Goal: Task Accomplishment & Management: Complete application form

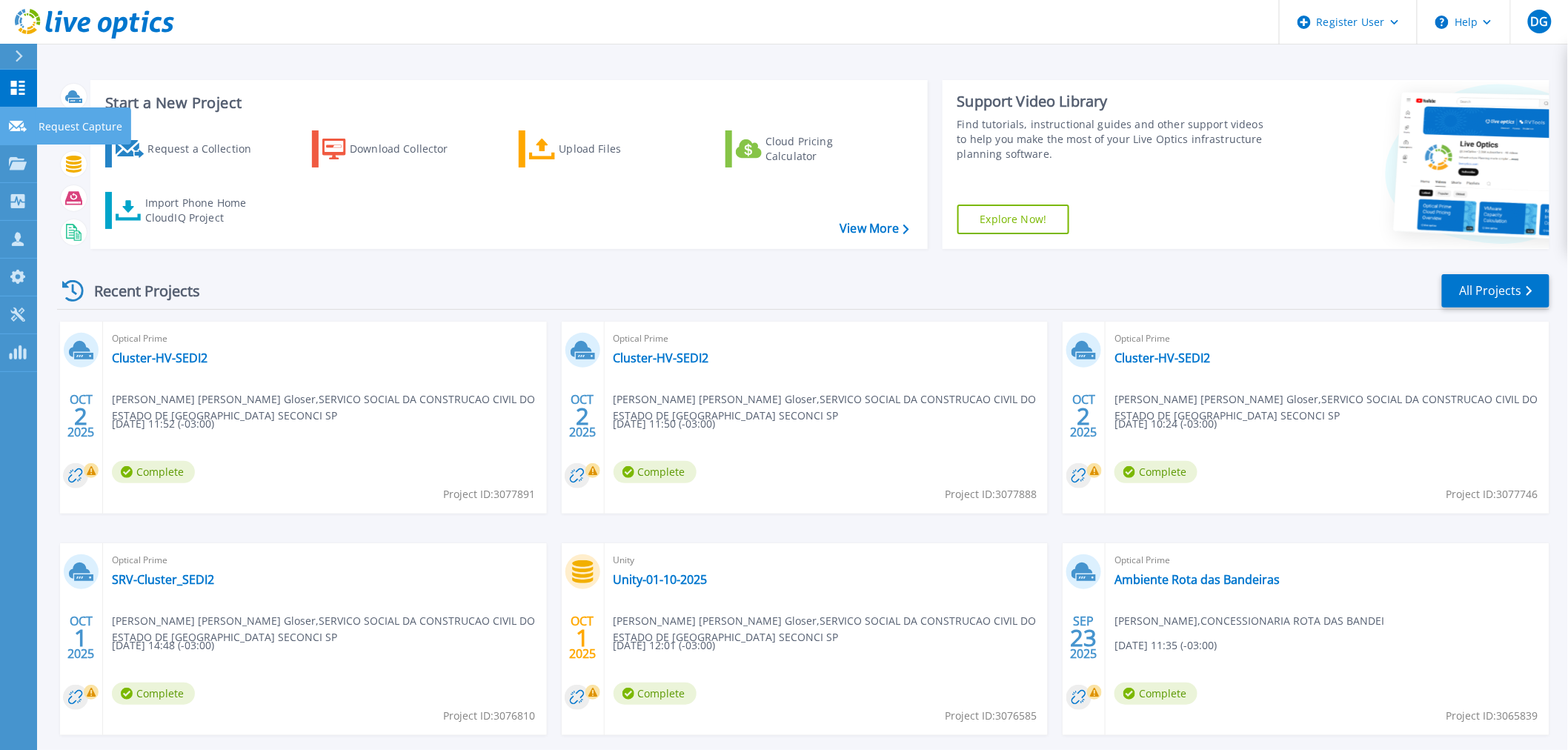
click at [87, 129] on p "Request Capture" at bounding box center [80, 126] width 84 height 39
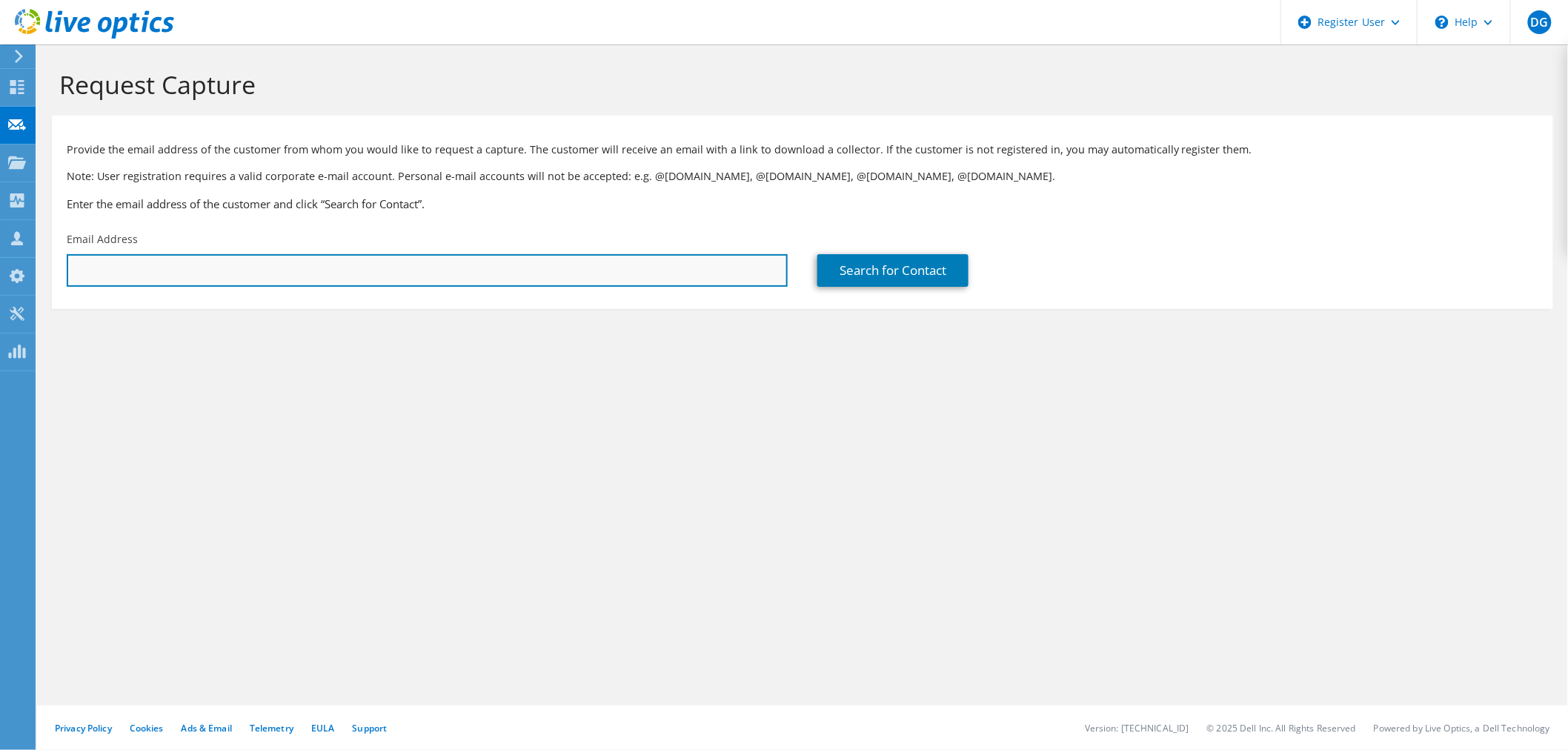
click at [364, 283] on input "text" at bounding box center [428, 271] width 721 height 32
type input "danilo.ferrari@marfrig.com.br"
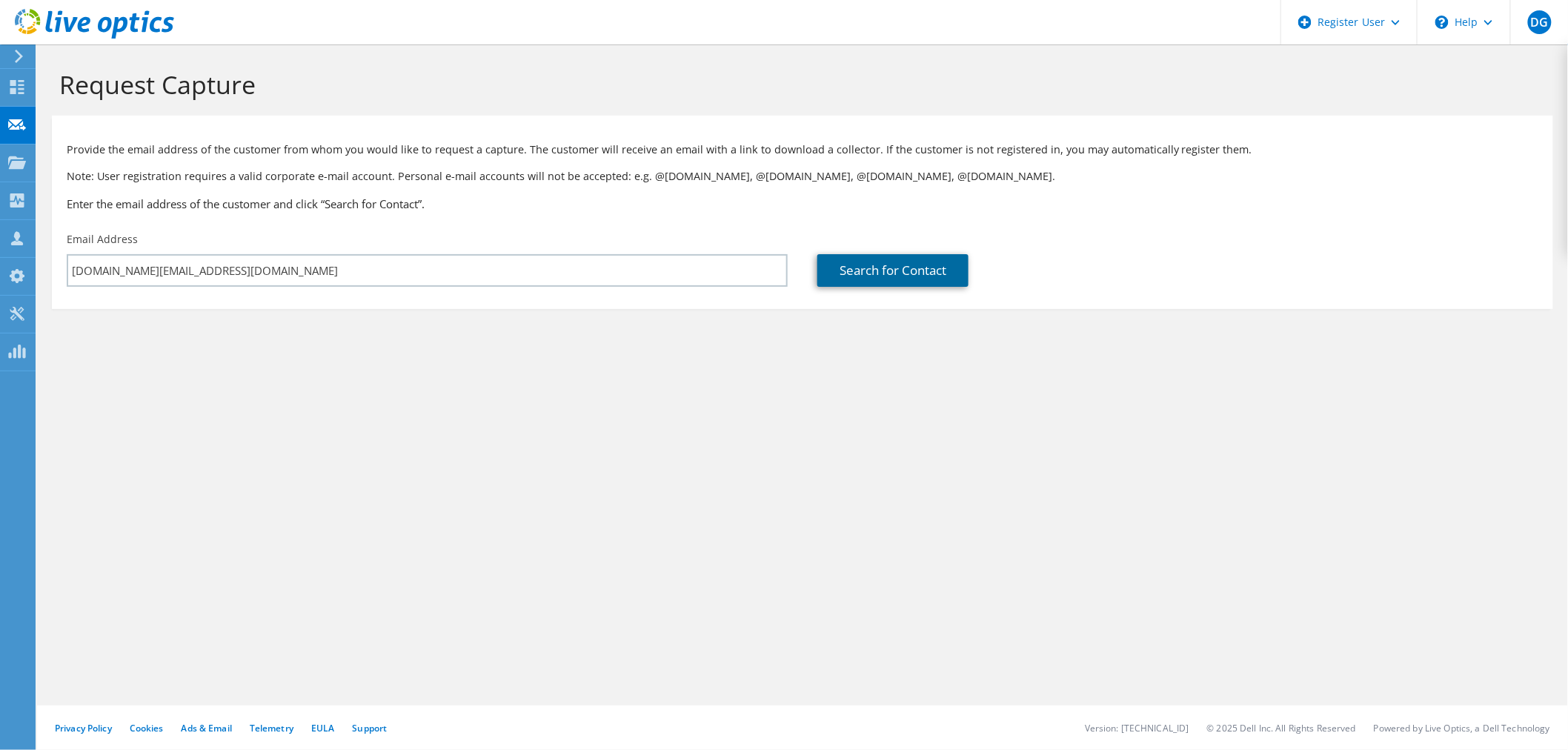
click at [890, 279] on link "Search for Contact" at bounding box center [893, 271] width 151 height 32
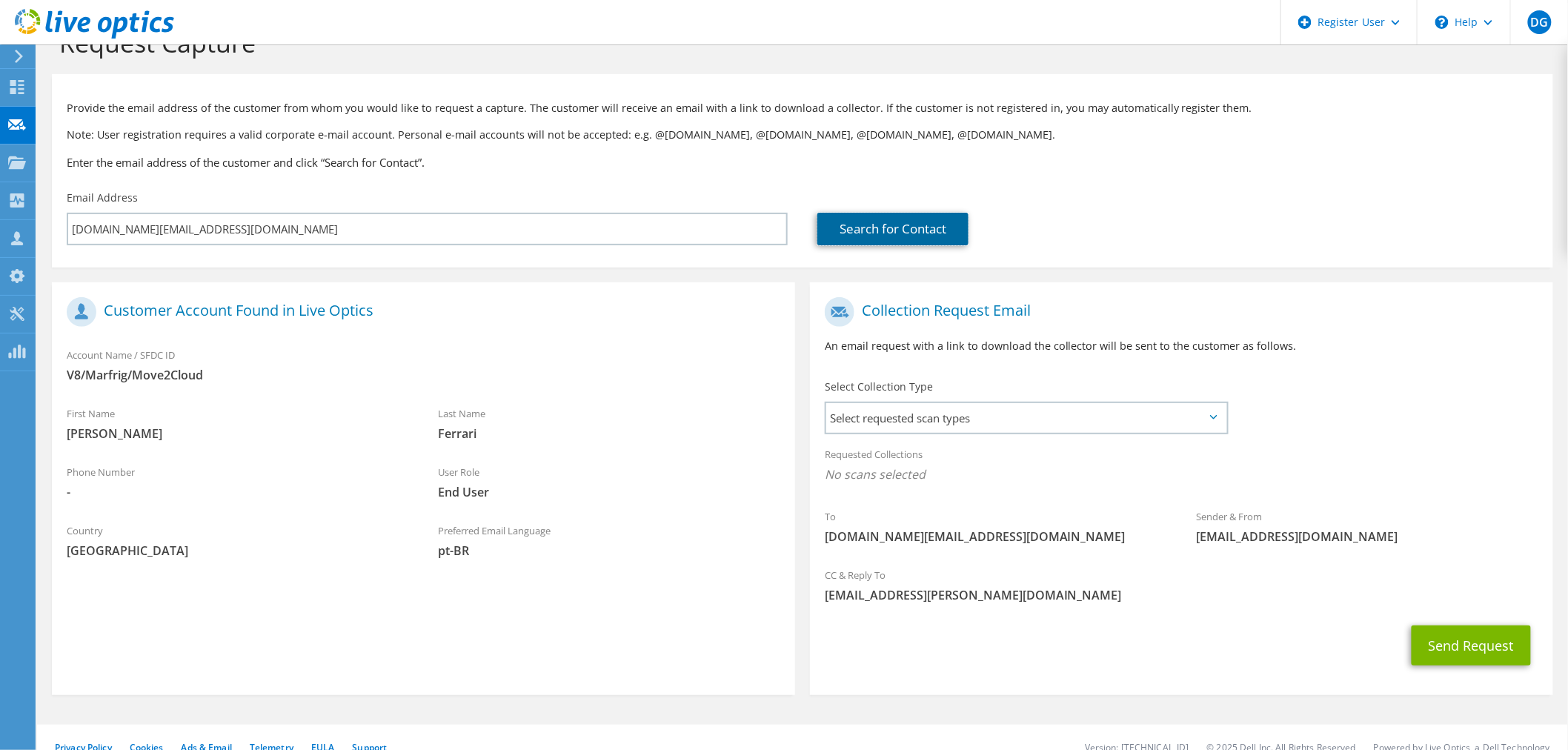
scroll to position [62, 0]
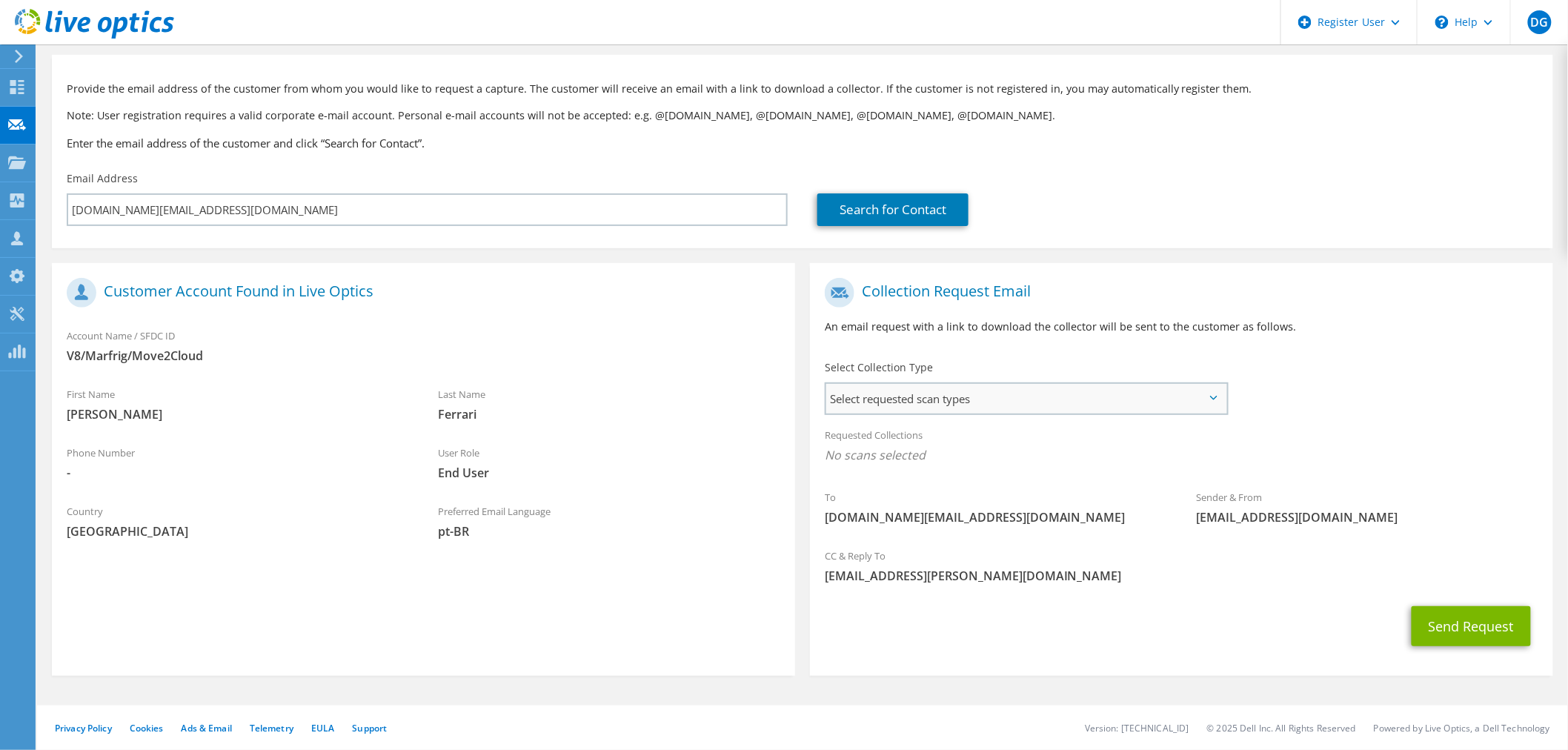
click at [1103, 400] on span "Select requested scan types" at bounding box center [1026, 399] width 400 height 29
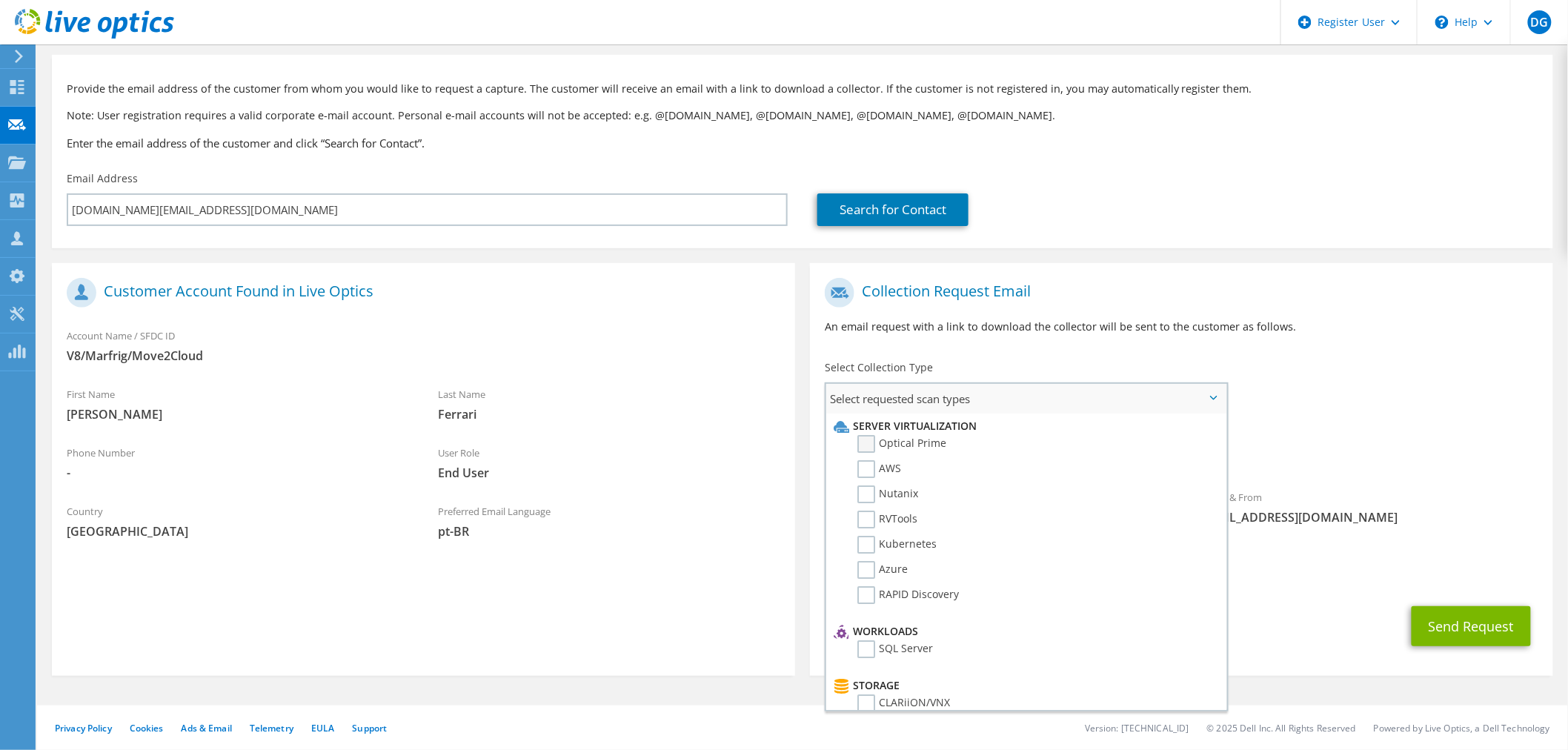
click at [918, 442] on label "Optical Prime" at bounding box center [901, 443] width 89 height 18
click at [0, 0] on input "Optical Prime" at bounding box center [0, 0] width 0 height 0
click at [1449, 415] on div "To danilo.ferrari@marfrig.com.br Sender & From liveoptics@liveoptics.com" at bounding box center [1181, 406] width 743 height 274
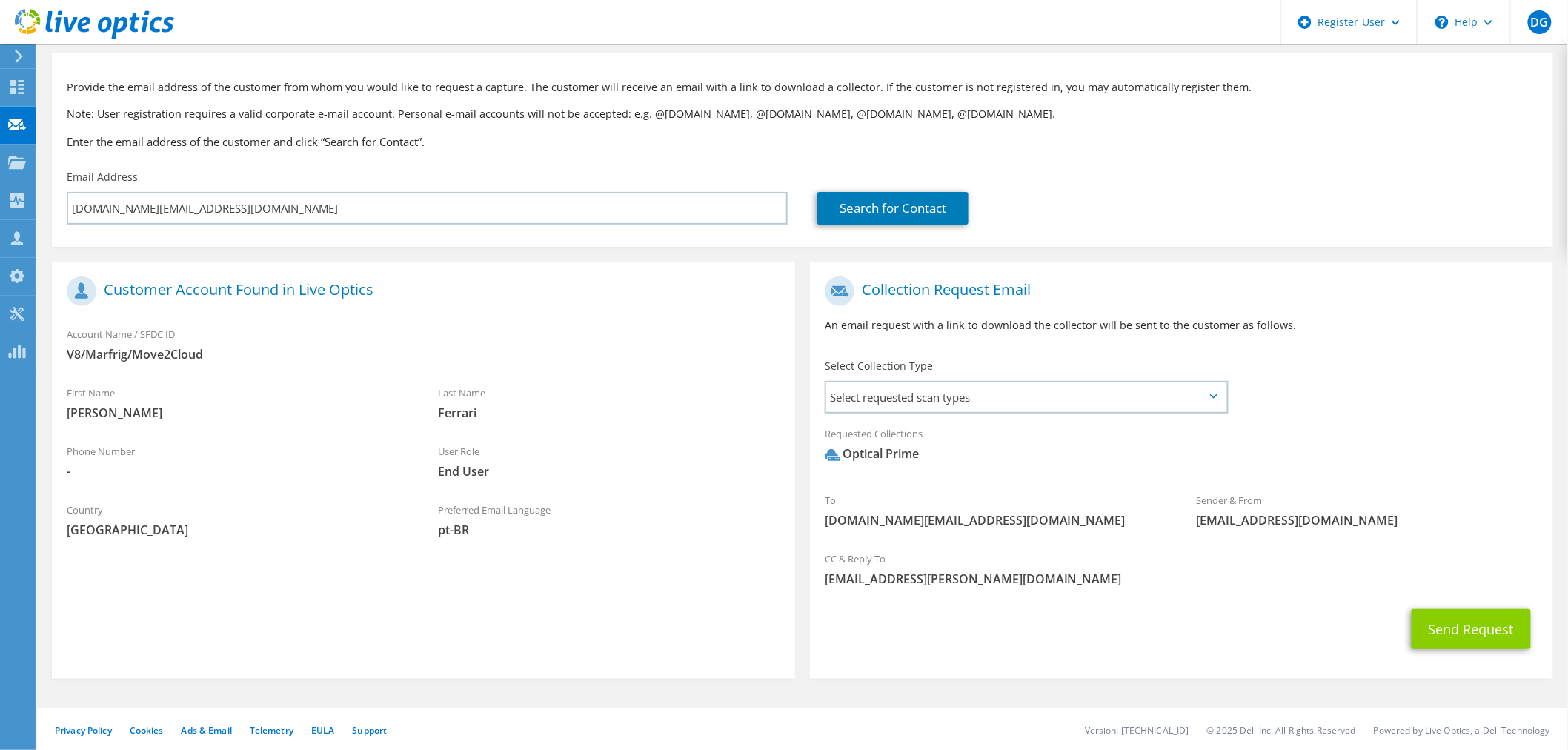
scroll to position [67, 0]
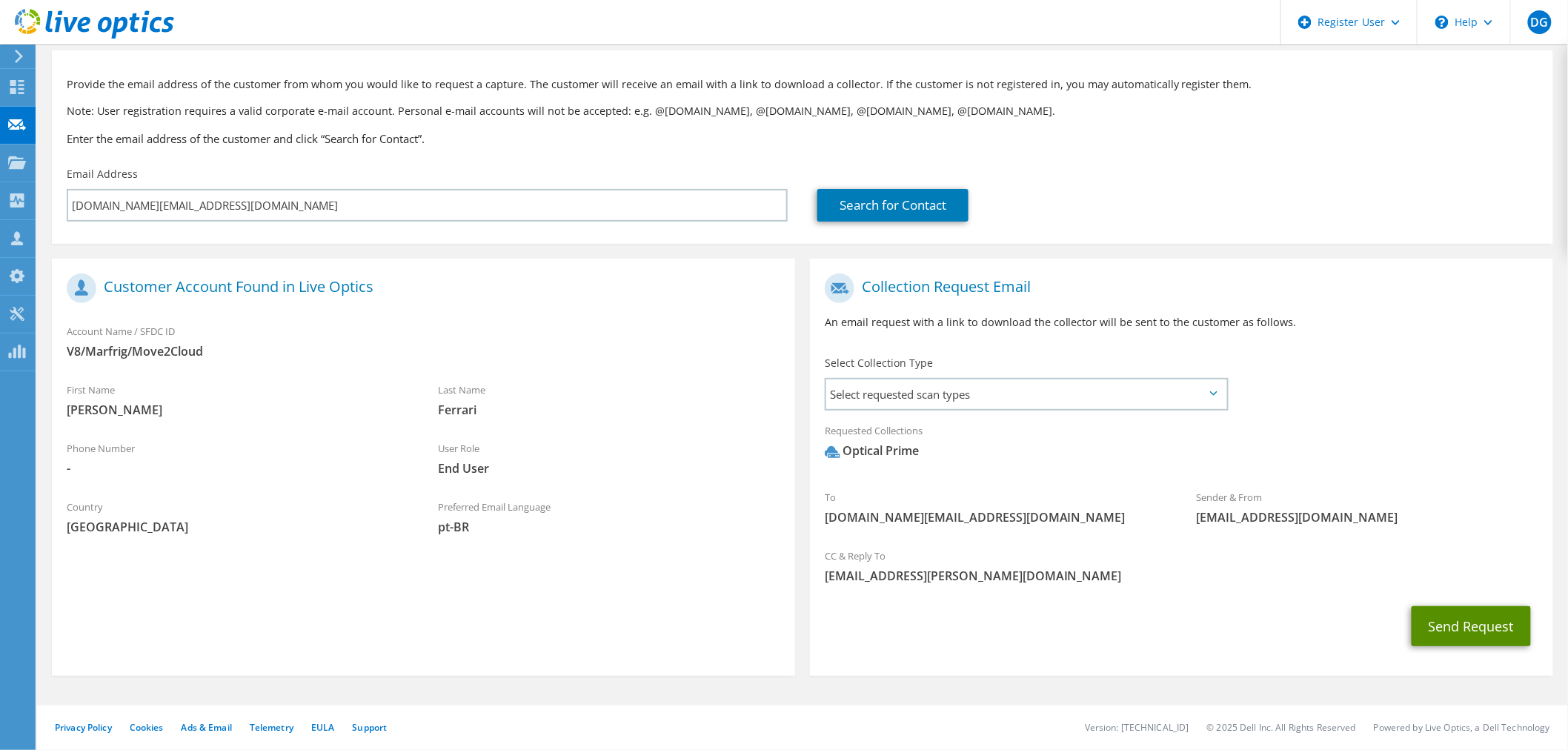
click at [1488, 624] on button "Send Request" at bounding box center [1471, 627] width 119 height 40
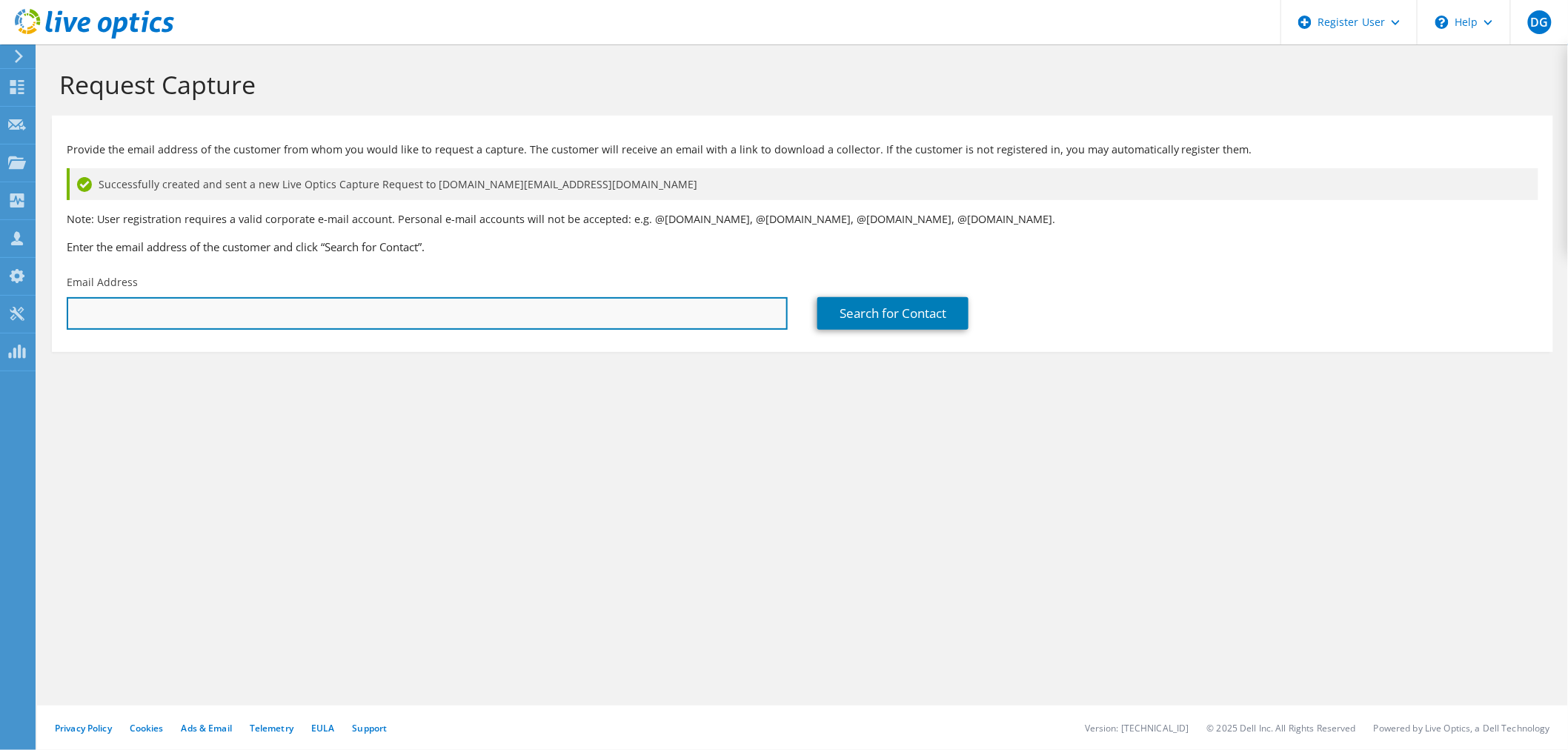
click at [282, 316] on input "text" at bounding box center [428, 314] width 721 height 32
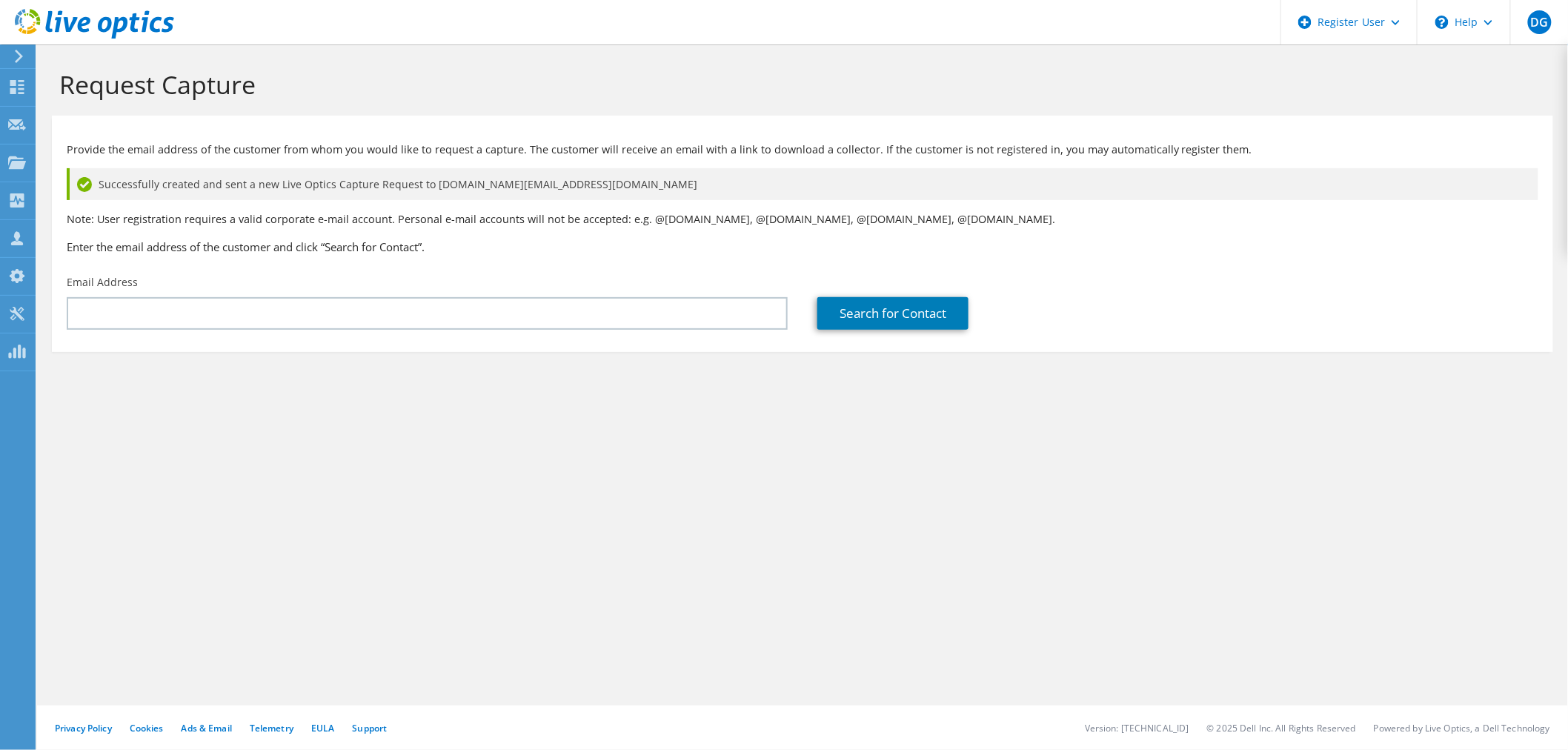
click at [102, 35] on icon at bounding box center [94, 24] width 159 height 30
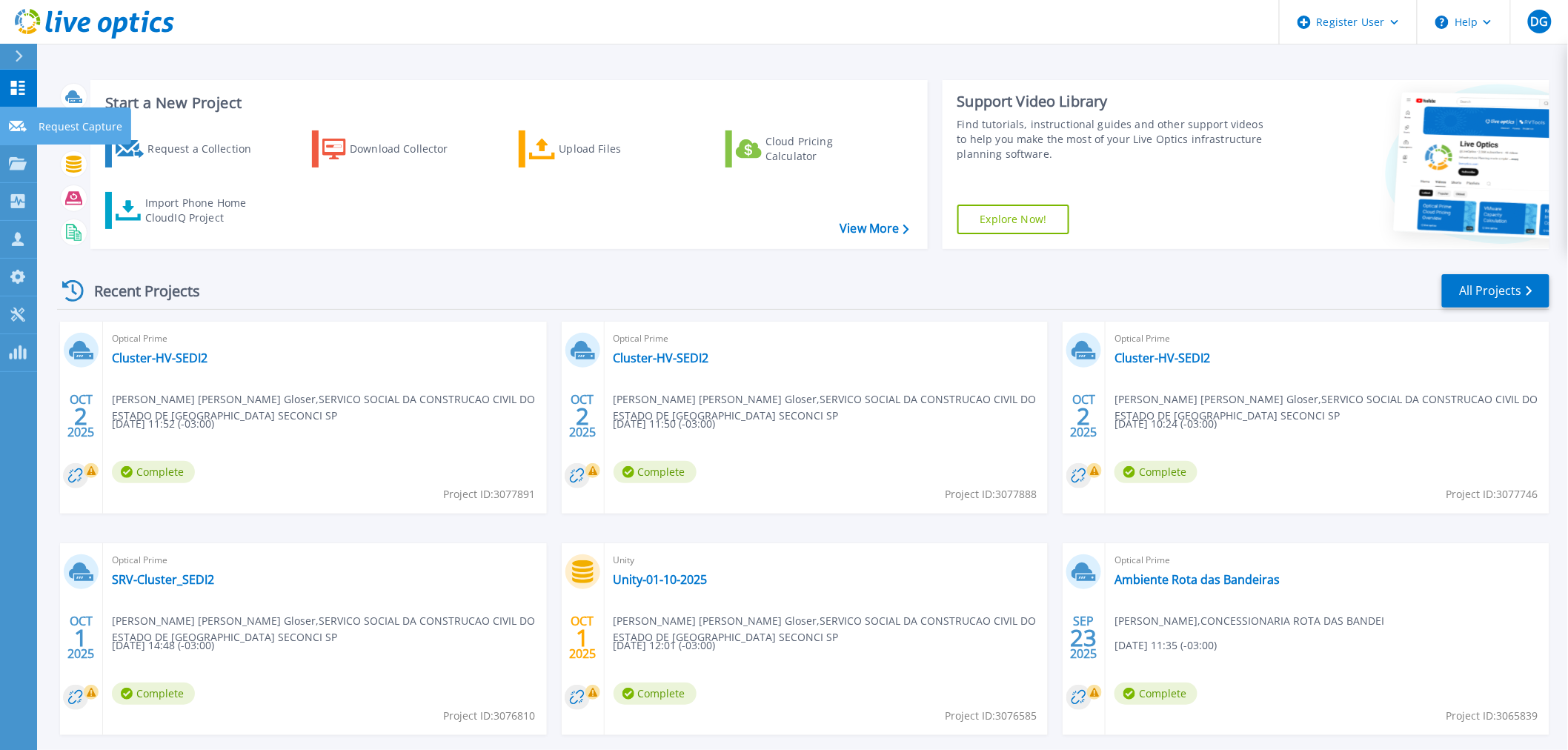
click at [55, 126] on p "Request Capture" at bounding box center [80, 126] width 84 height 39
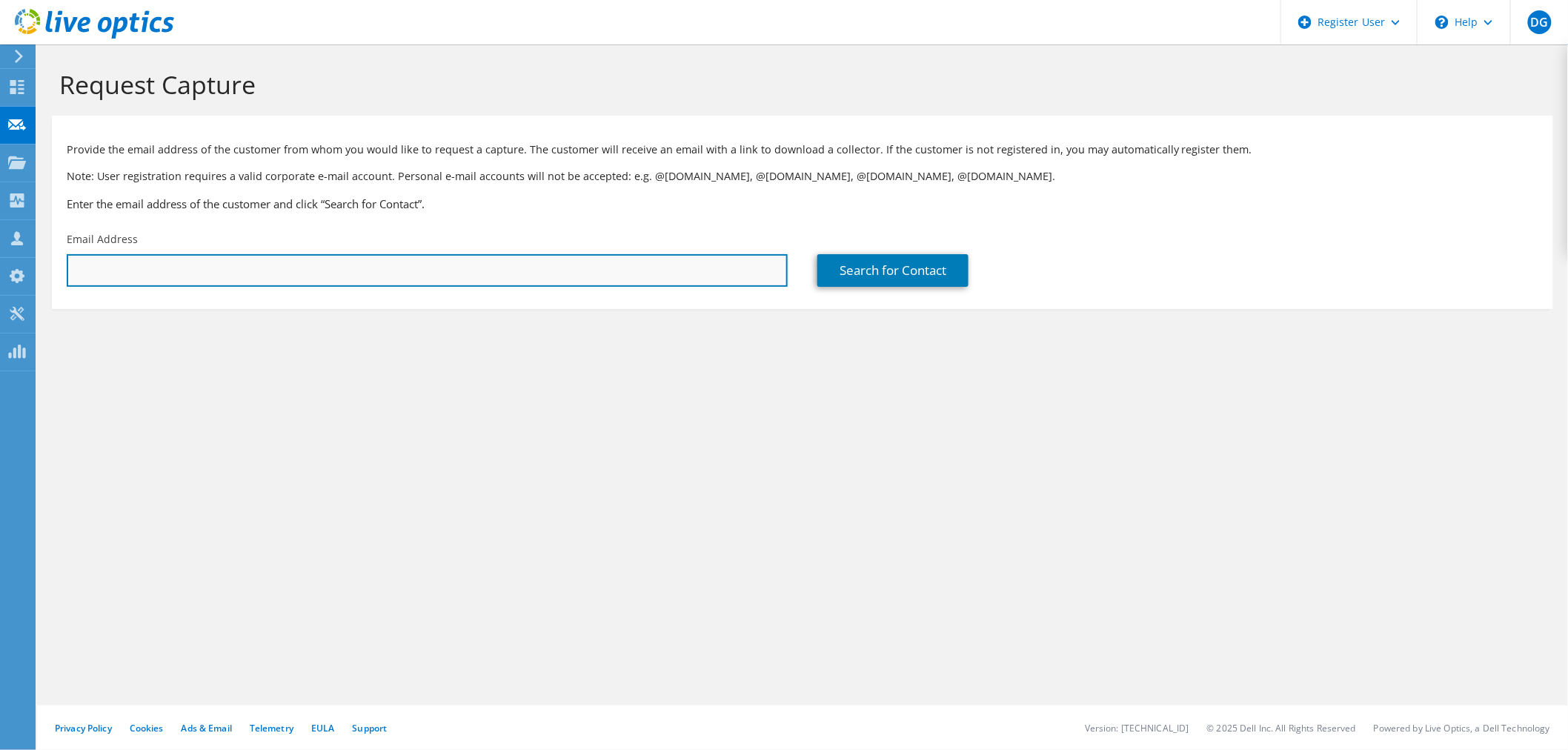
click at [478, 255] on input "text" at bounding box center [428, 271] width 721 height 32
paste input "[PERSON_NAME][EMAIL_ADDRESS][DOMAIN_NAME]"
type input "claudio@beyondtech.com.br"
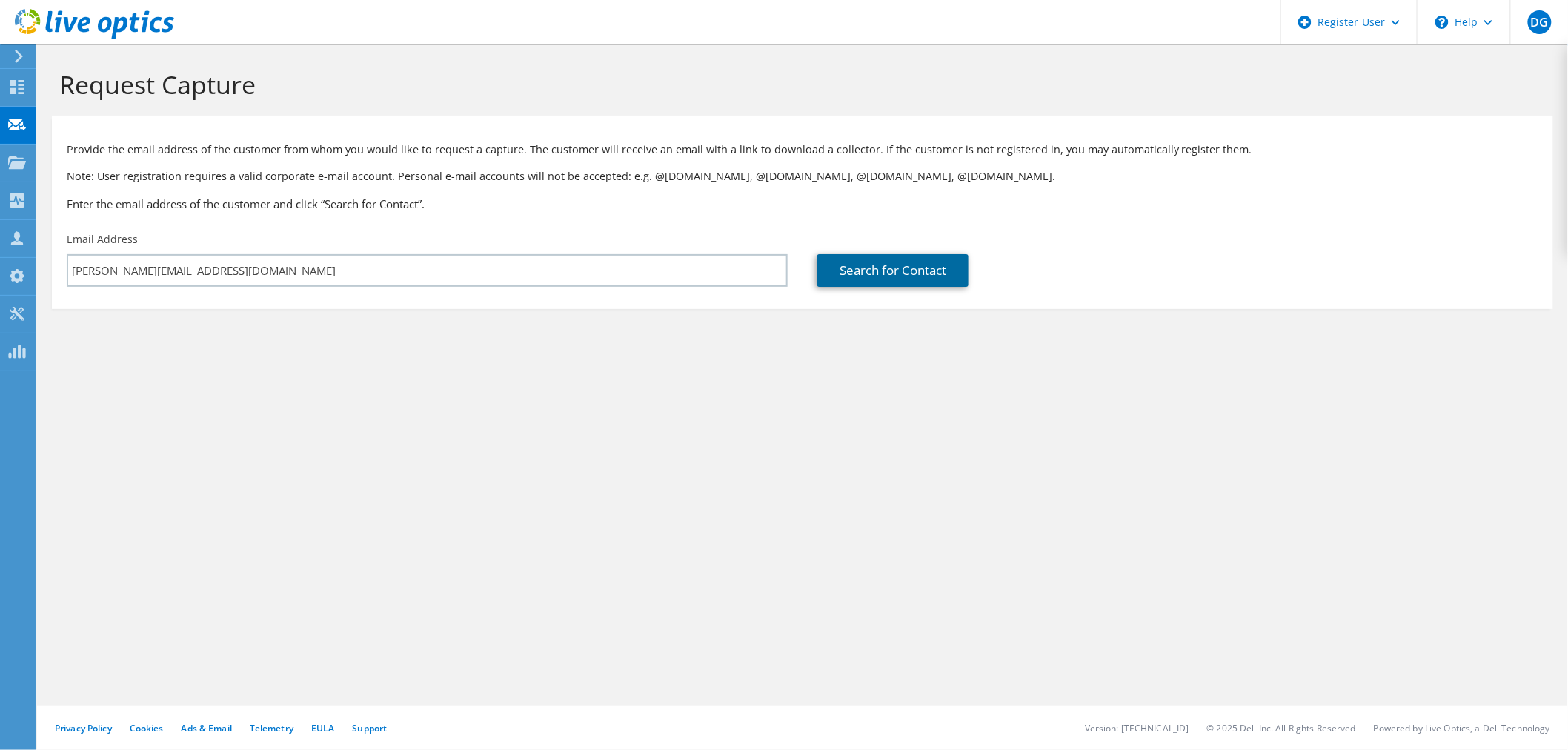
click at [921, 274] on link "Search for Contact" at bounding box center [893, 271] width 151 height 32
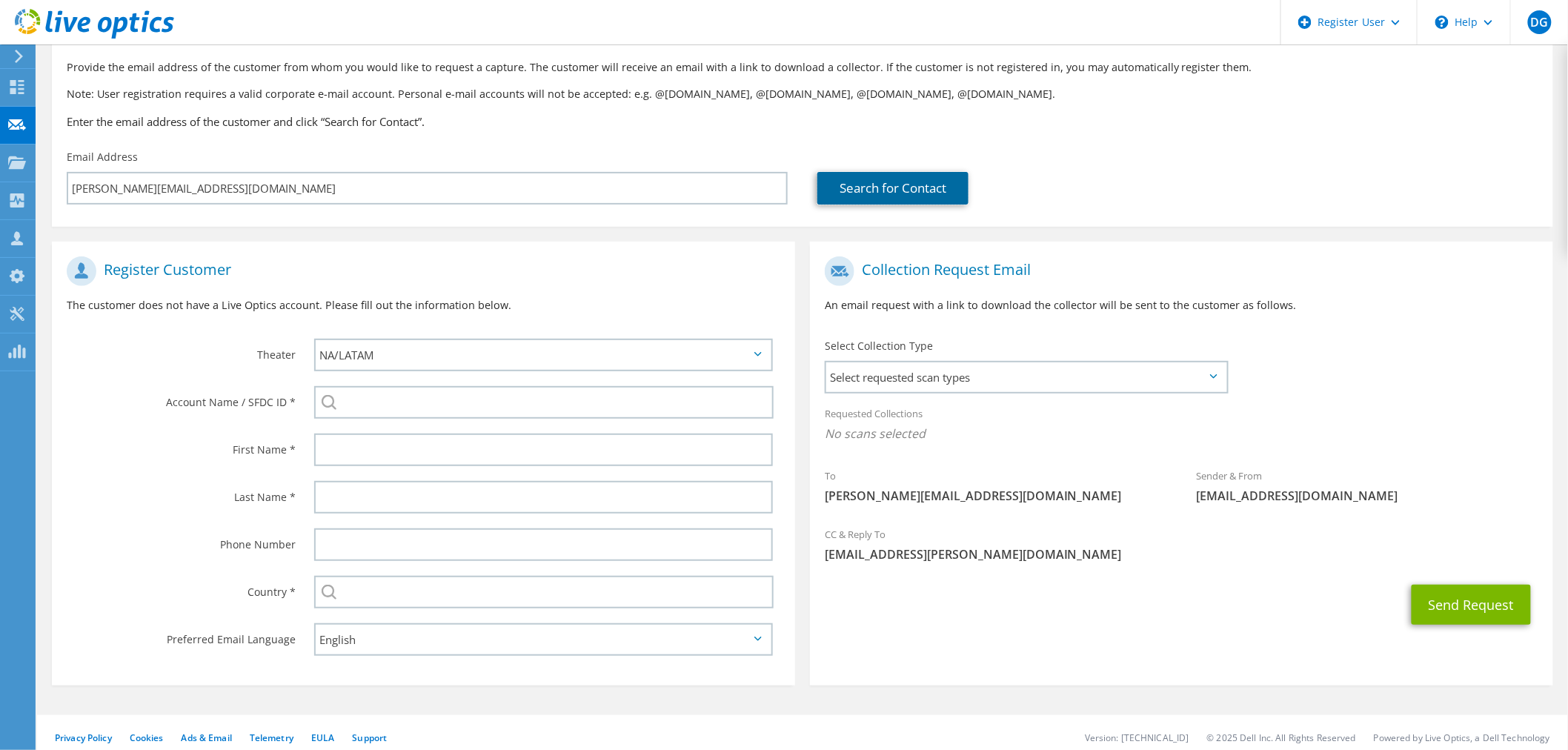
scroll to position [83, 0]
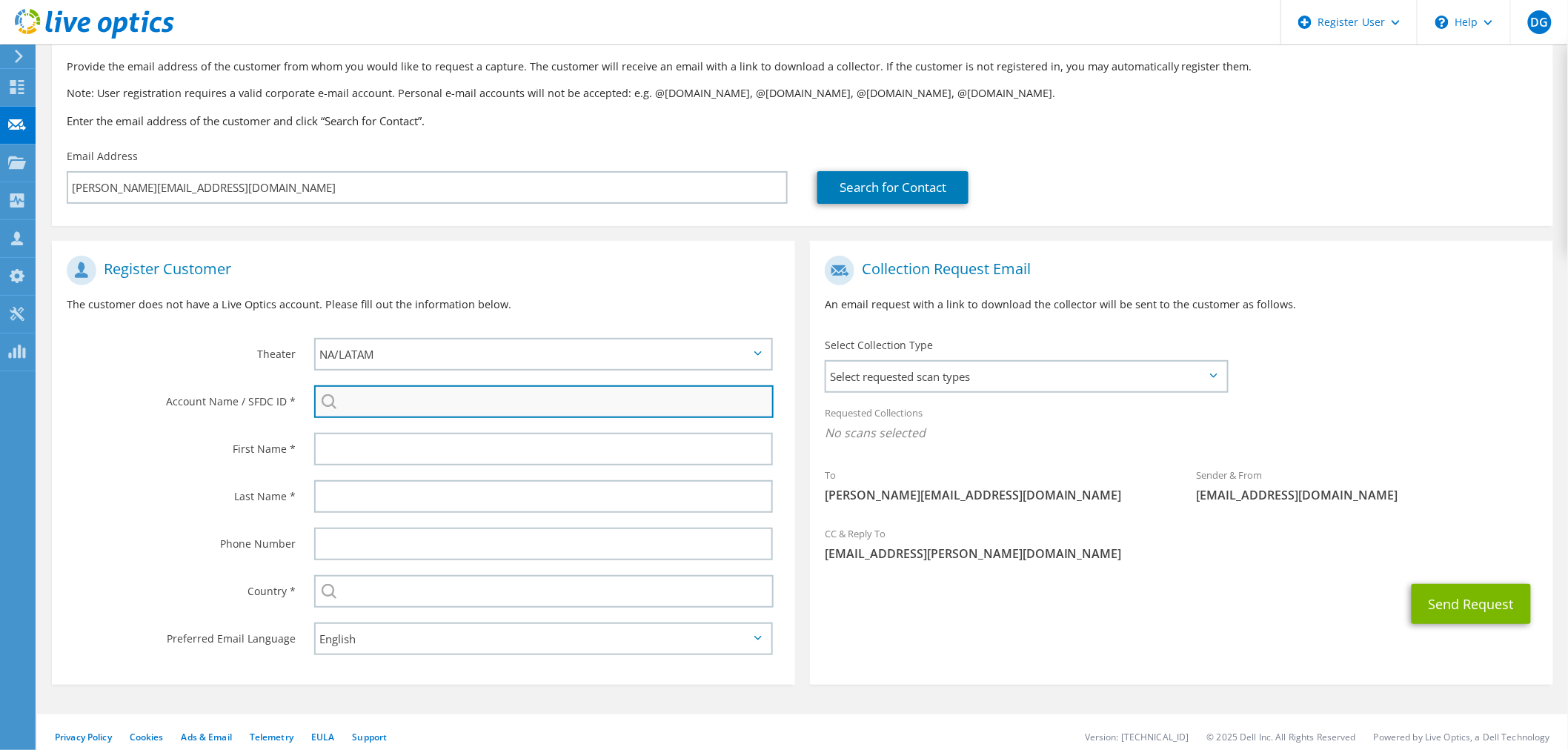
click at [449, 402] on input "search" at bounding box center [544, 402] width 459 height 32
paste input "1724005370"
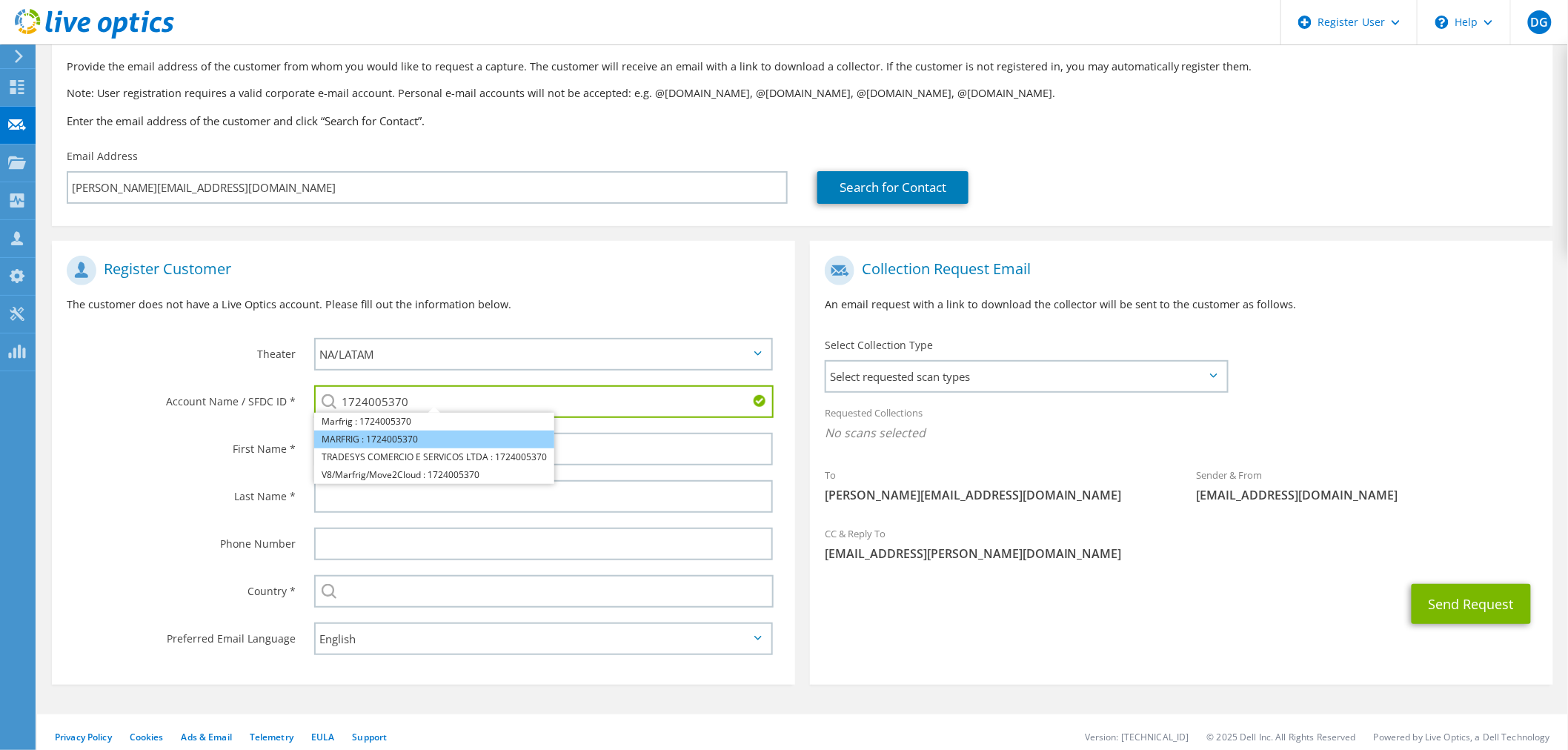
click at [428, 439] on li "MARFRIG : 1724005370" at bounding box center [435, 439] width 240 height 18
type input "MARFRIG : 1724005370"
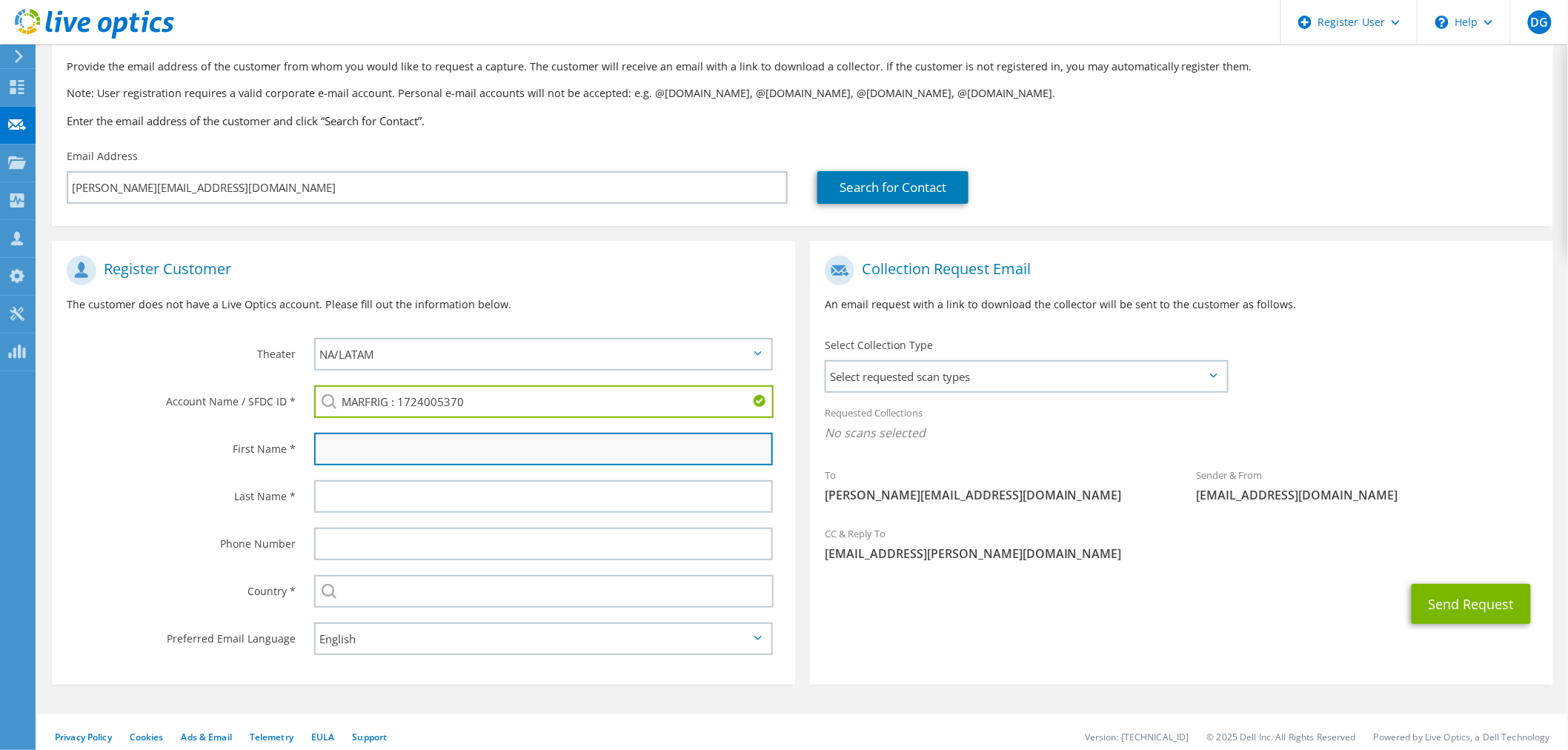
click at [425, 456] on input "text" at bounding box center [543, 449] width 458 height 32
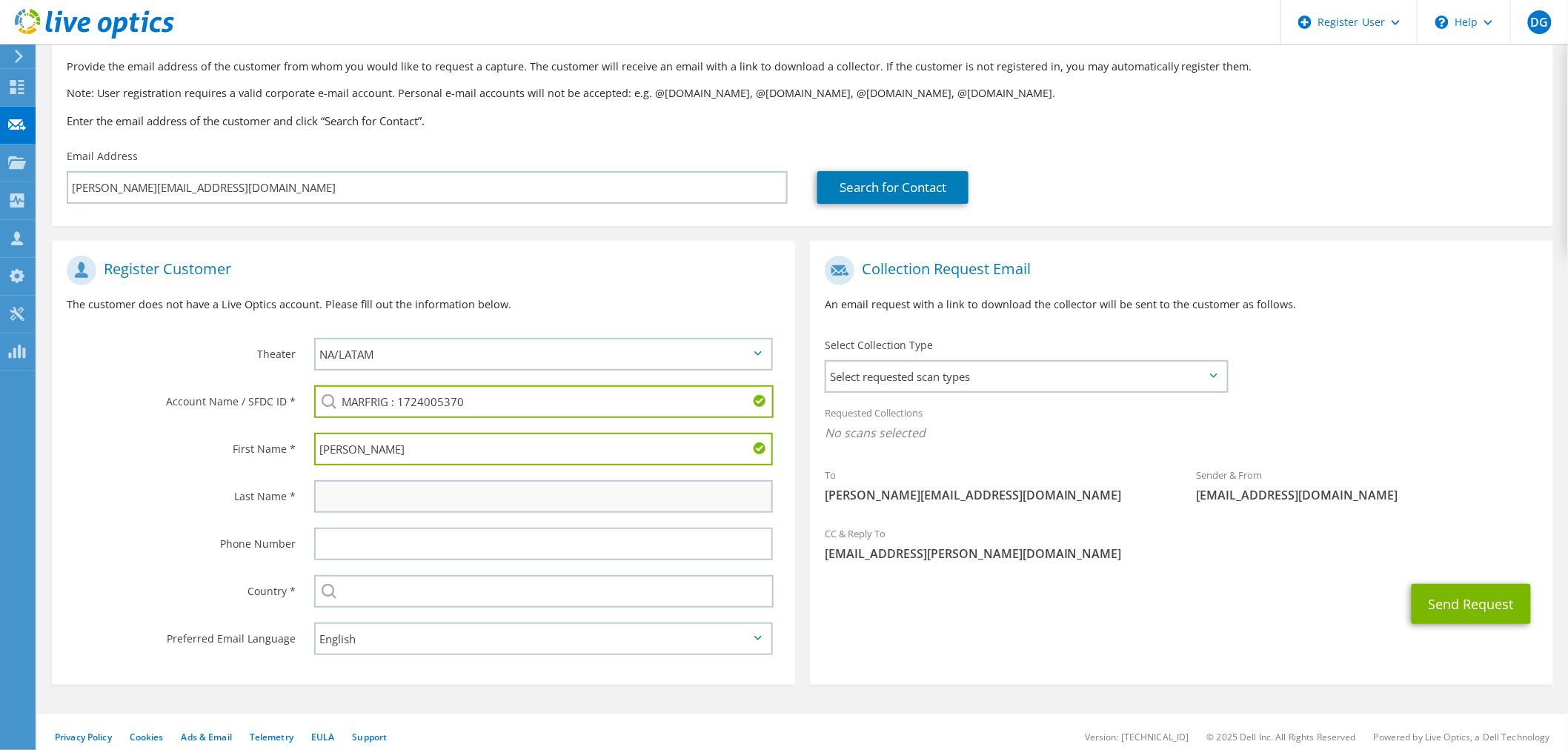
type input "Claudio"
click at [393, 495] on input "text" at bounding box center [543, 496] width 458 height 32
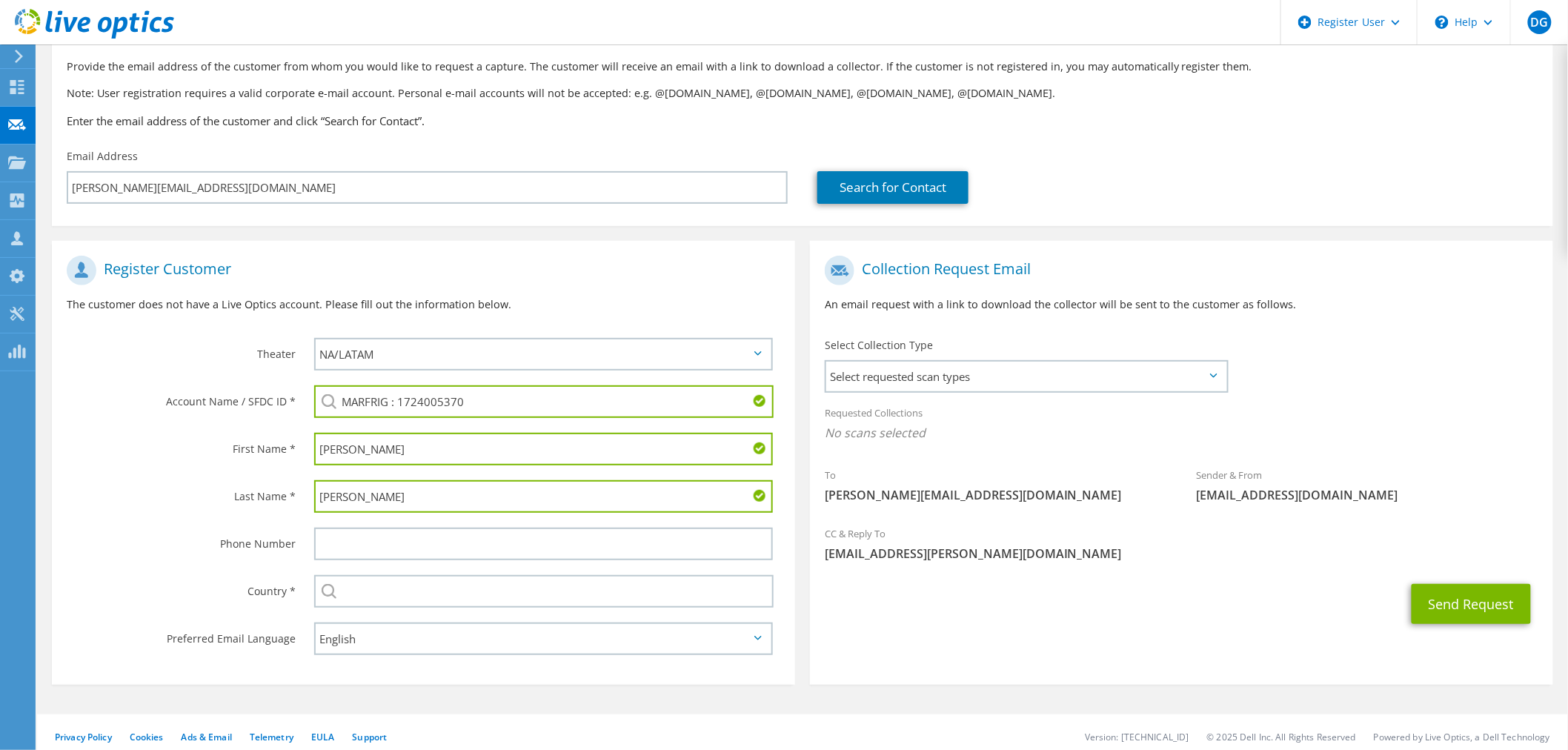
type input "Cardoso"
click at [112, 568] on div "Country *" at bounding box center [175, 591] width 247 height 46
click at [1053, 382] on span "Select requested scan types" at bounding box center [1026, 376] width 400 height 29
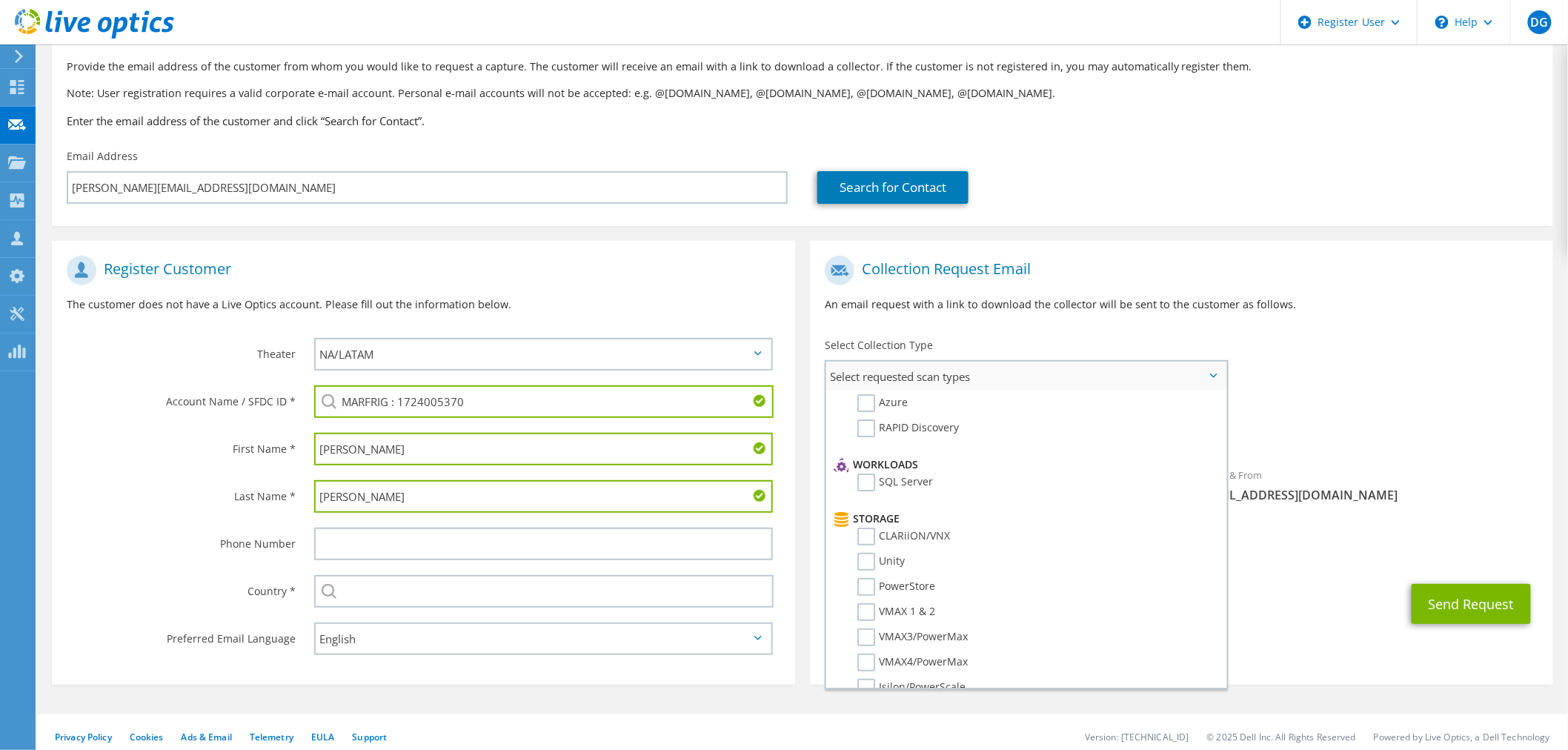
scroll to position [164, 0]
click at [865, 533] on label "Unity" at bounding box center [881, 541] width 48 height 18
click at [0, 0] on input "Unity" at bounding box center [0, 0] width 0 height 0
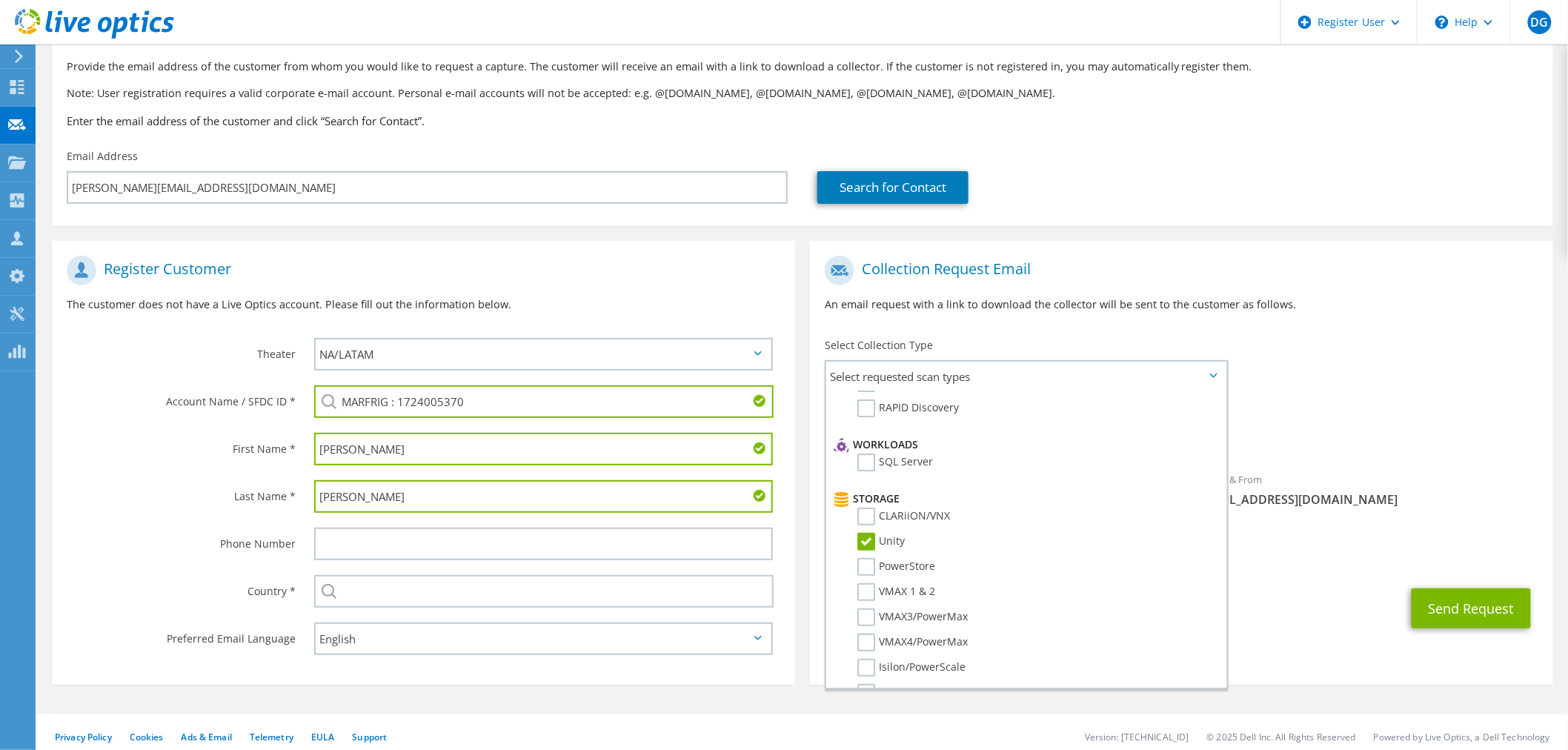
click at [1421, 430] on span "Unity" at bounding box center [1181, 437] width 713 height 25
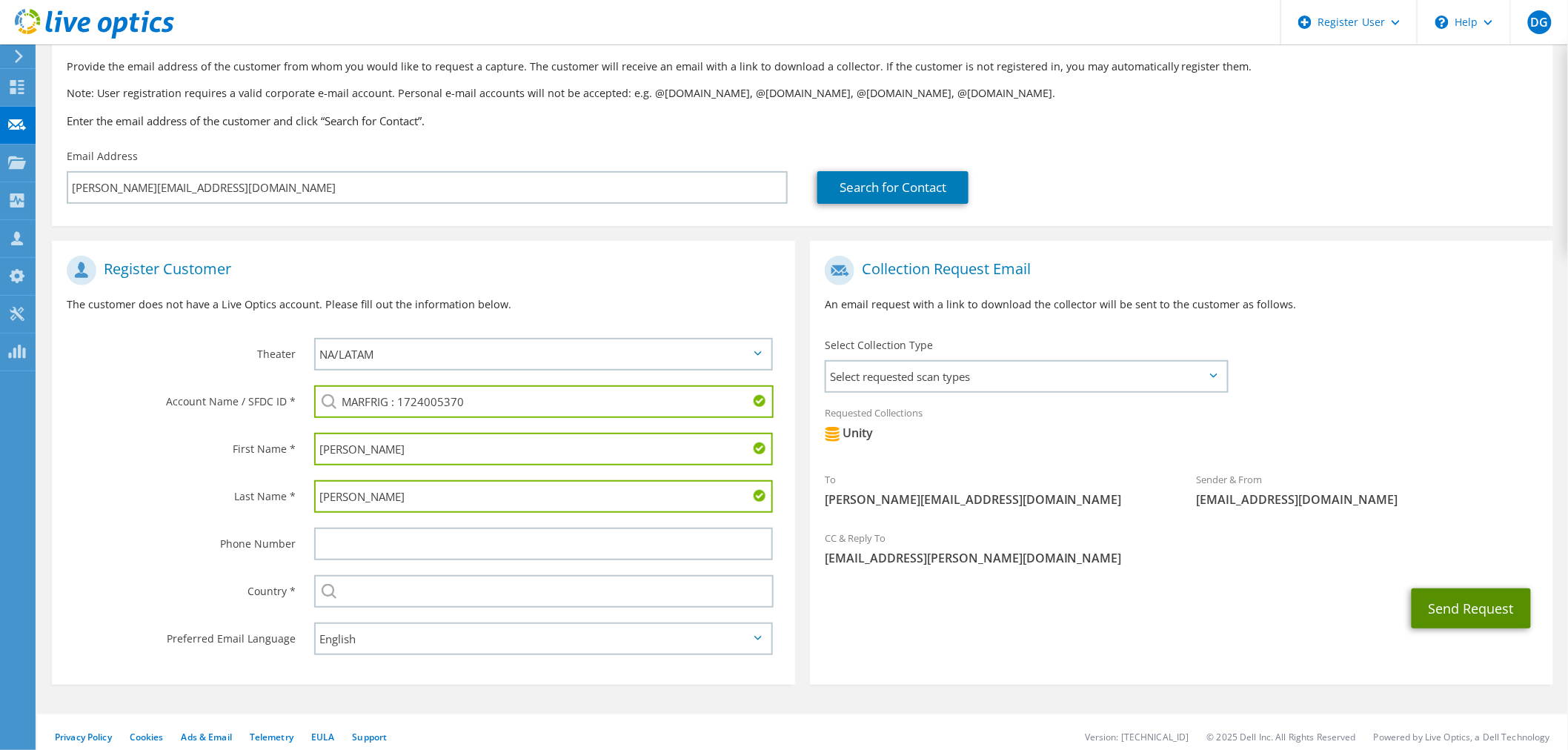
click at [1492, 604] on button "Send Request" at bounding box center [1471, 608] width 119 height 40
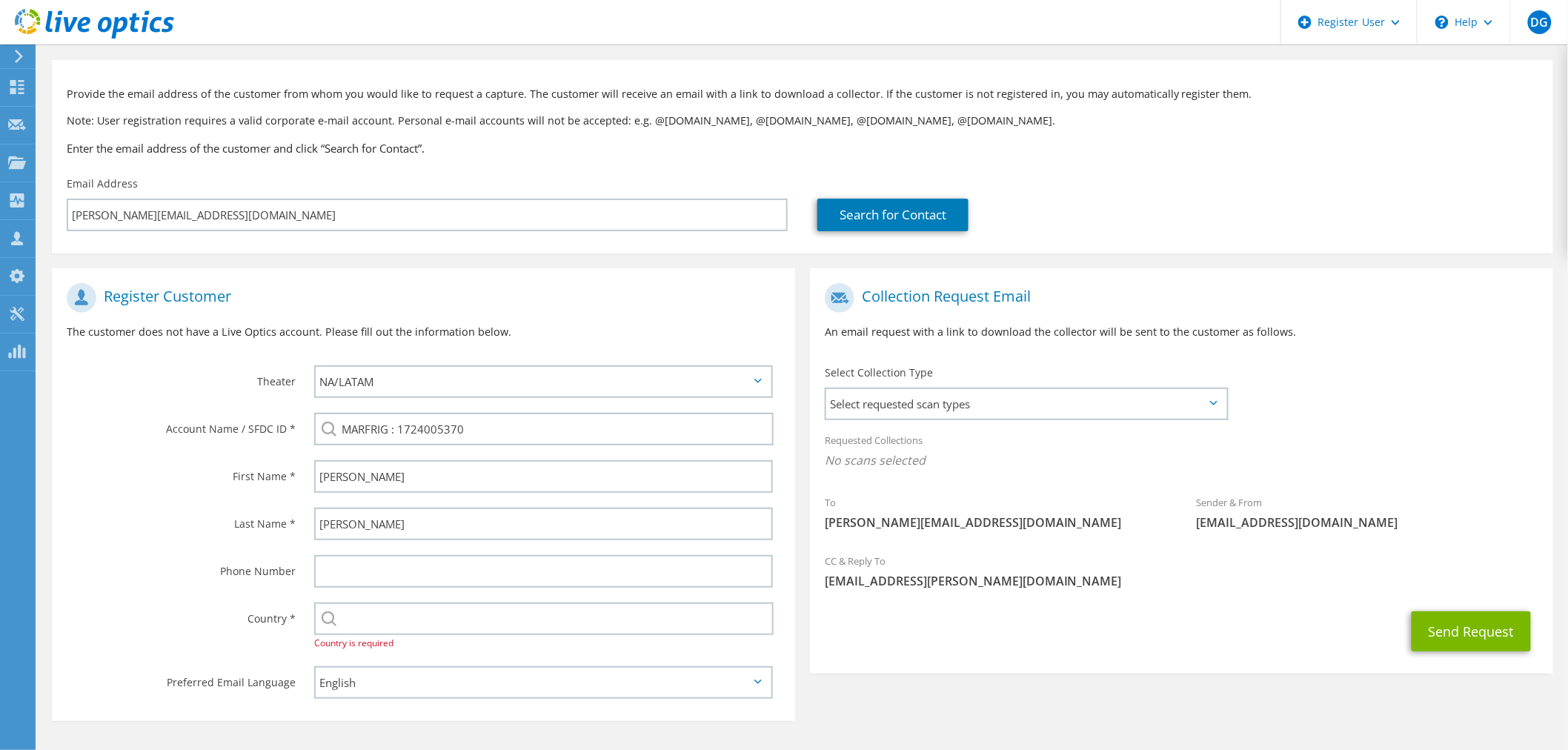
scroll to position [99, 0]
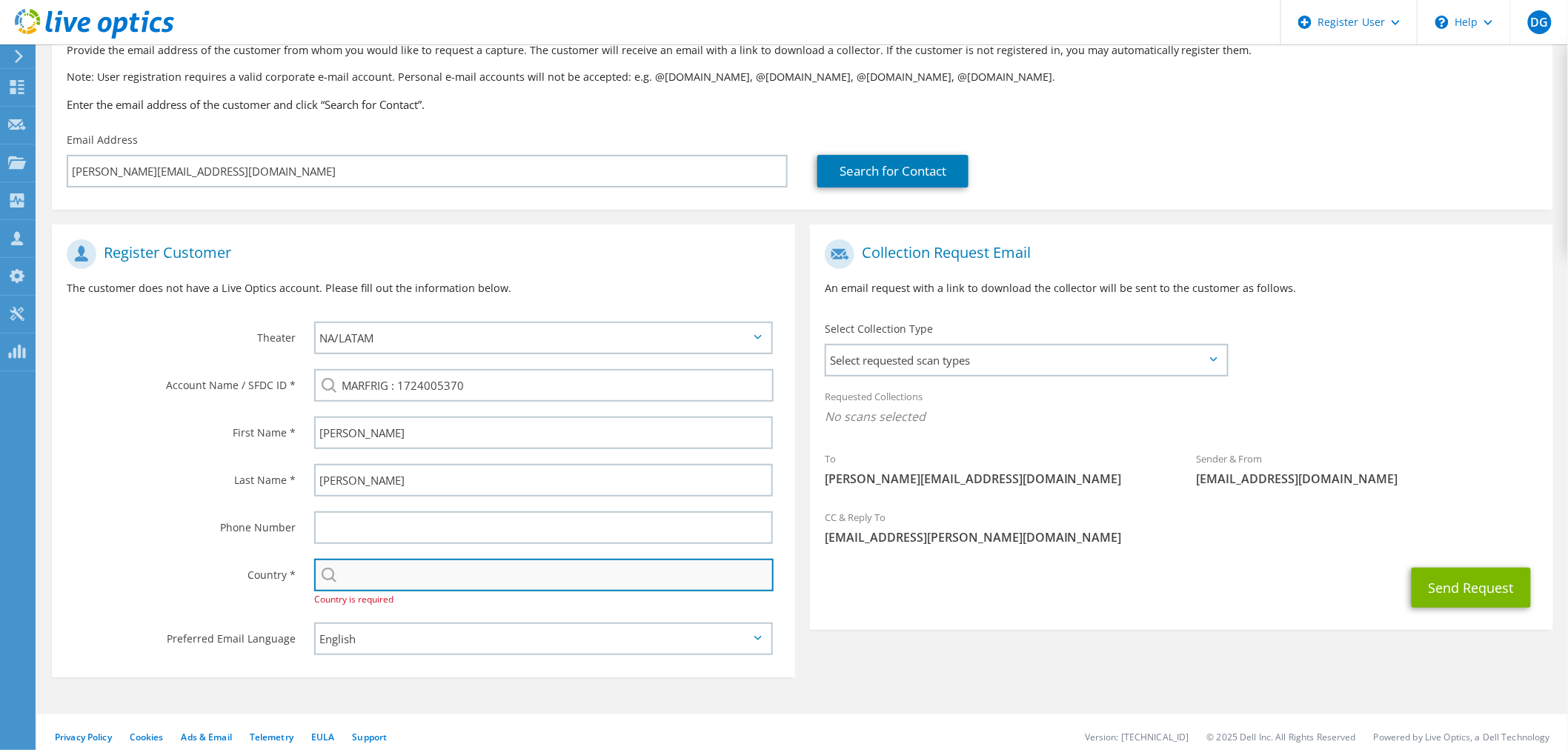
click at [522, 566] on input "text" at bounding box center [544, 575] width 459 height 32
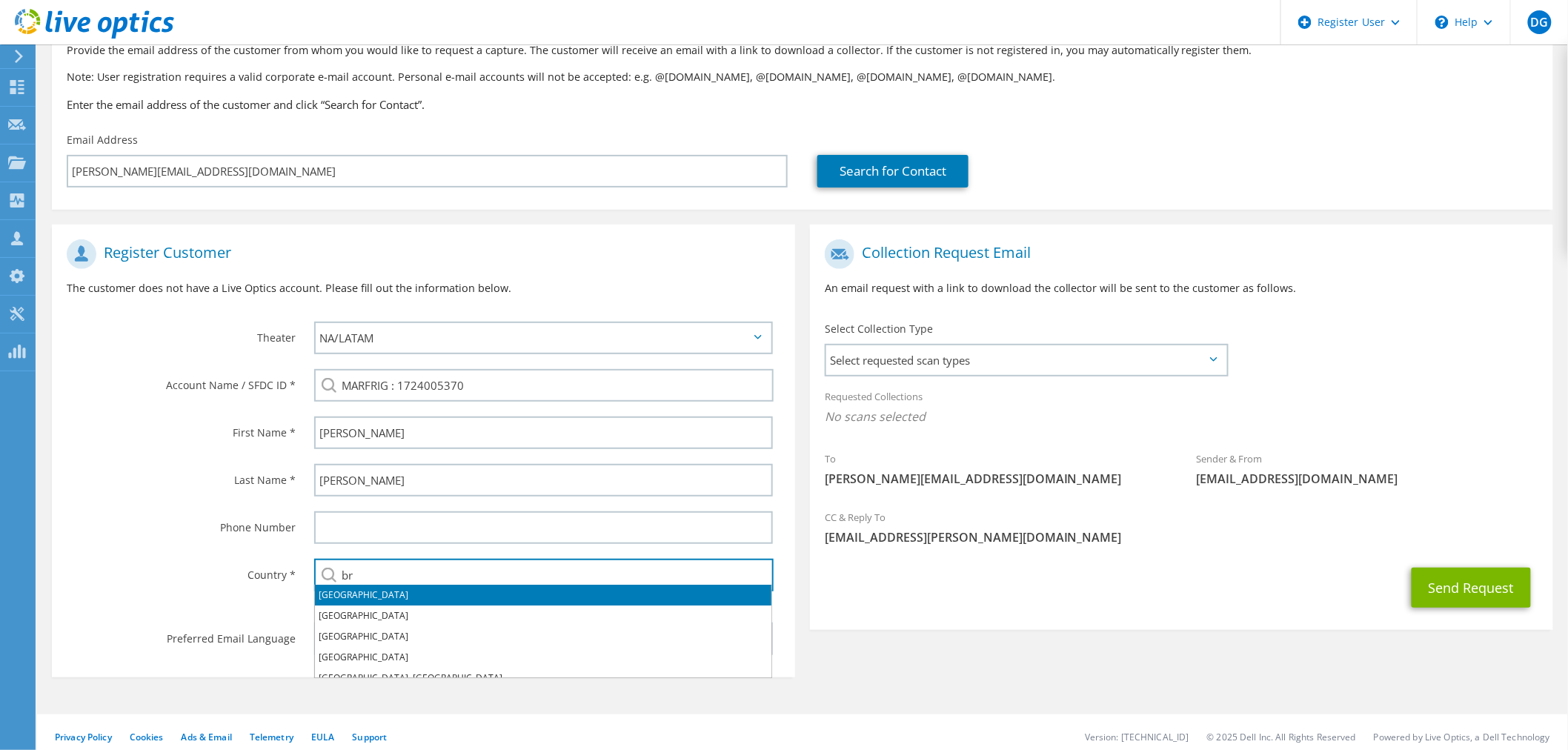
click at [331, 594] on li "[GEOGRAPHIC_DATA]" at bounding box center [543, 595] width 456 height 21
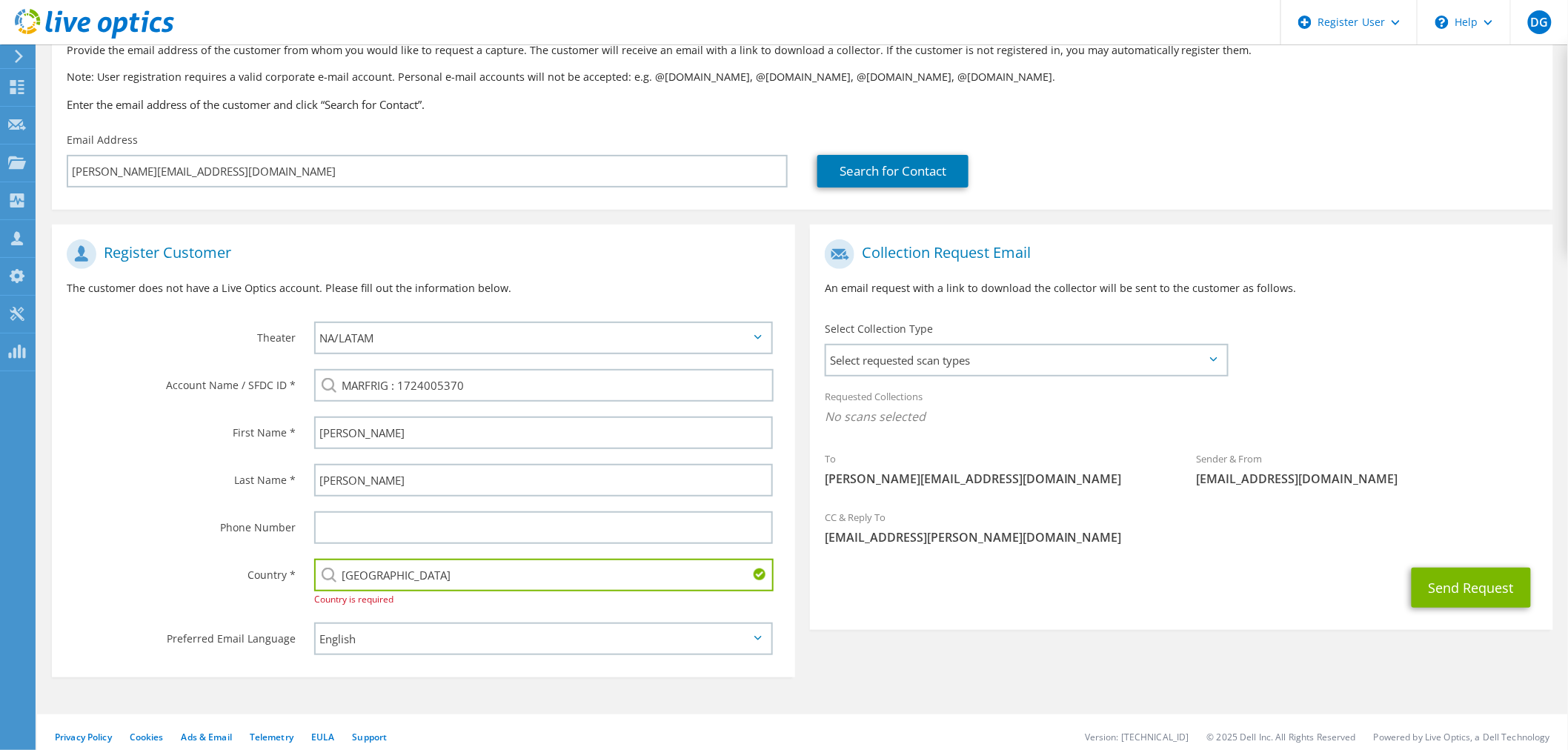
type input "[GEOGRAPHIC_DATA]"
click at [1034, 602] on div "Send Request" at bounding box center [1181, 587] width 743 height 55
click at [1476, 591] on button "Send Request" at bounding box center [1471, 588] width 119 height 40
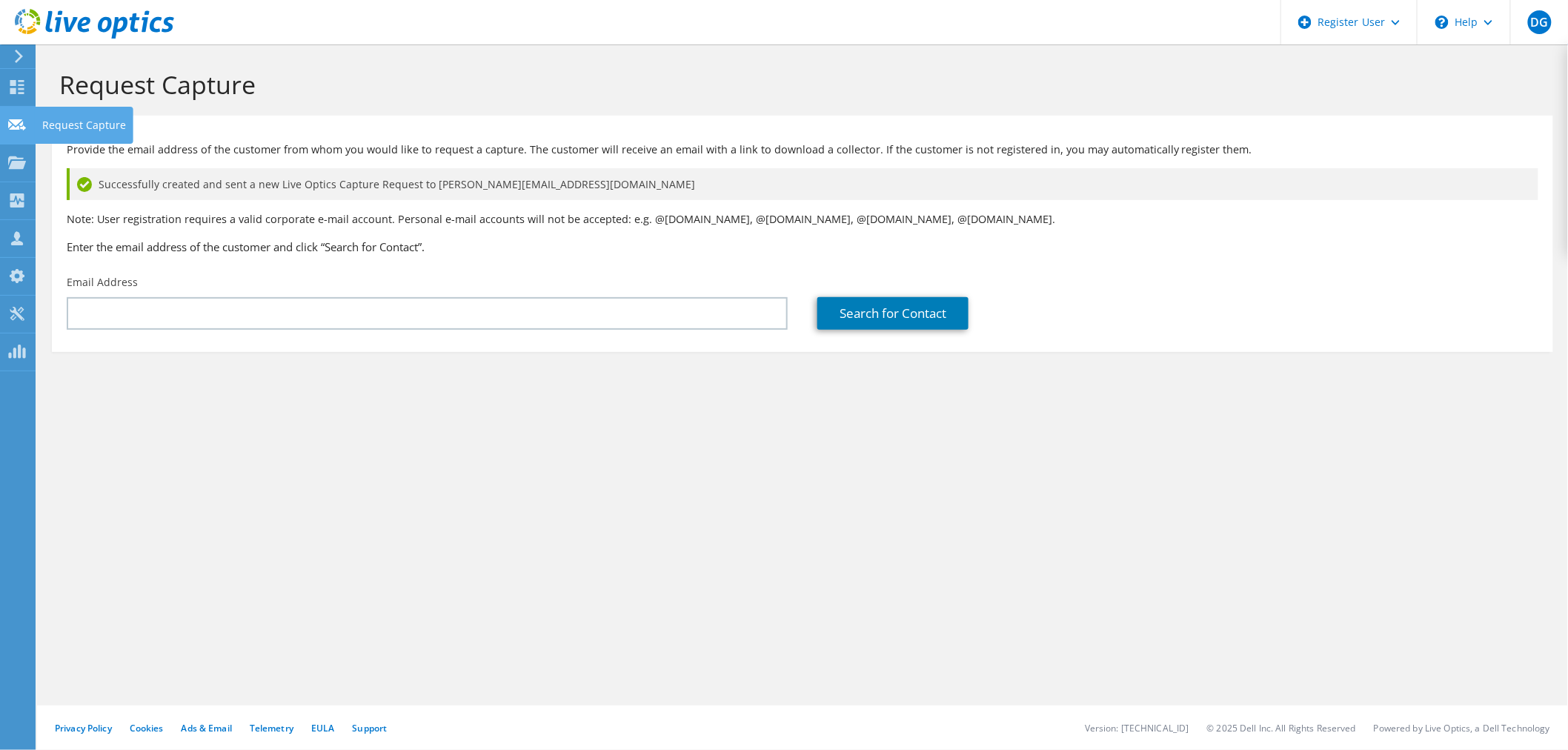
click at [65, 124] on div "Request Capture" at bounding box center [84, 125] width 99 height 37
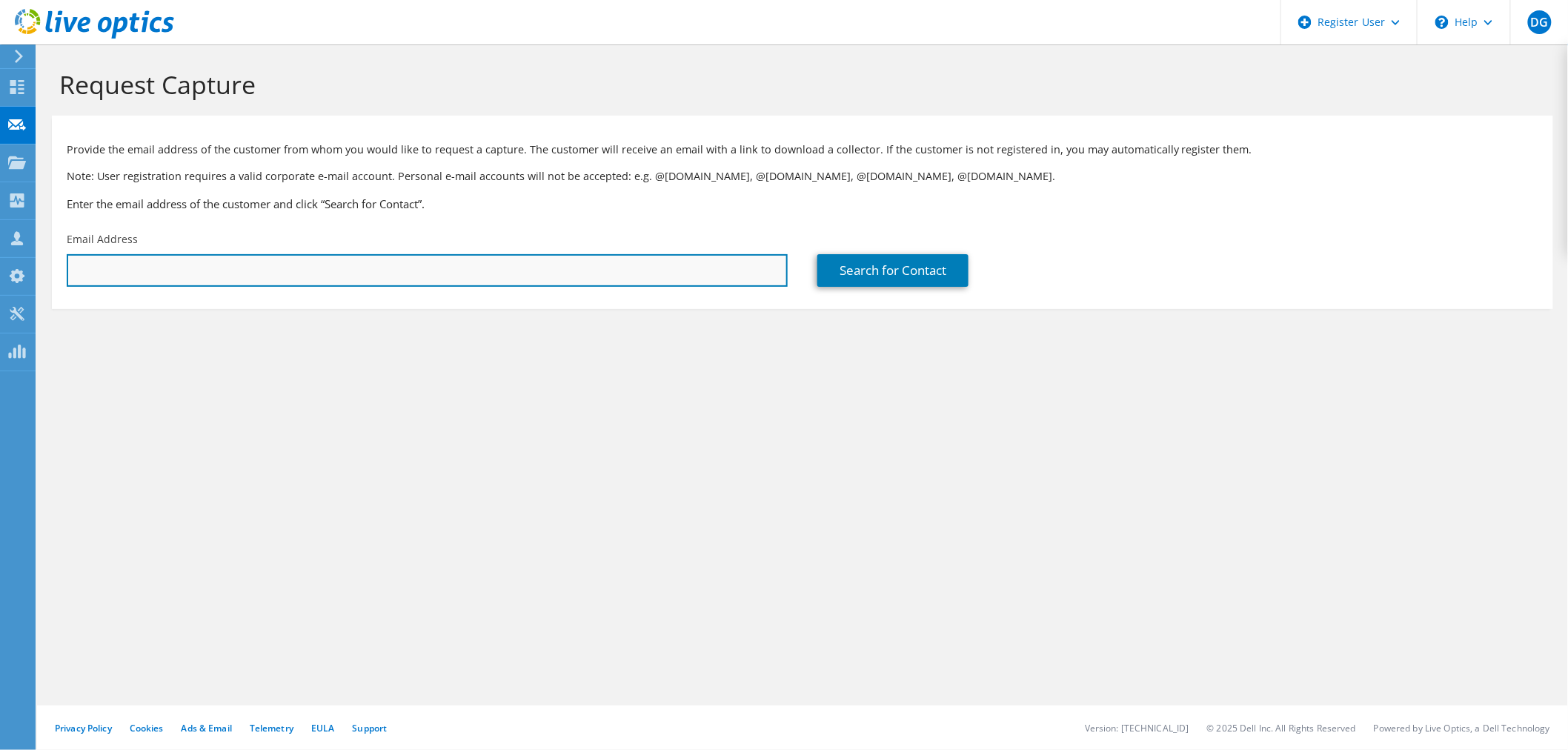
click at [357, 277] on input "text" at bounding box center [428, 271] width 721 height 32
click at [640, 261] on input "text" at bounding box center [428, 271] width 721 height 32
paste input "1724005370"
type input "1724005370"
click at [564, 284] on input "1724005370" at bounding box center [428, 271] width 721 height 32
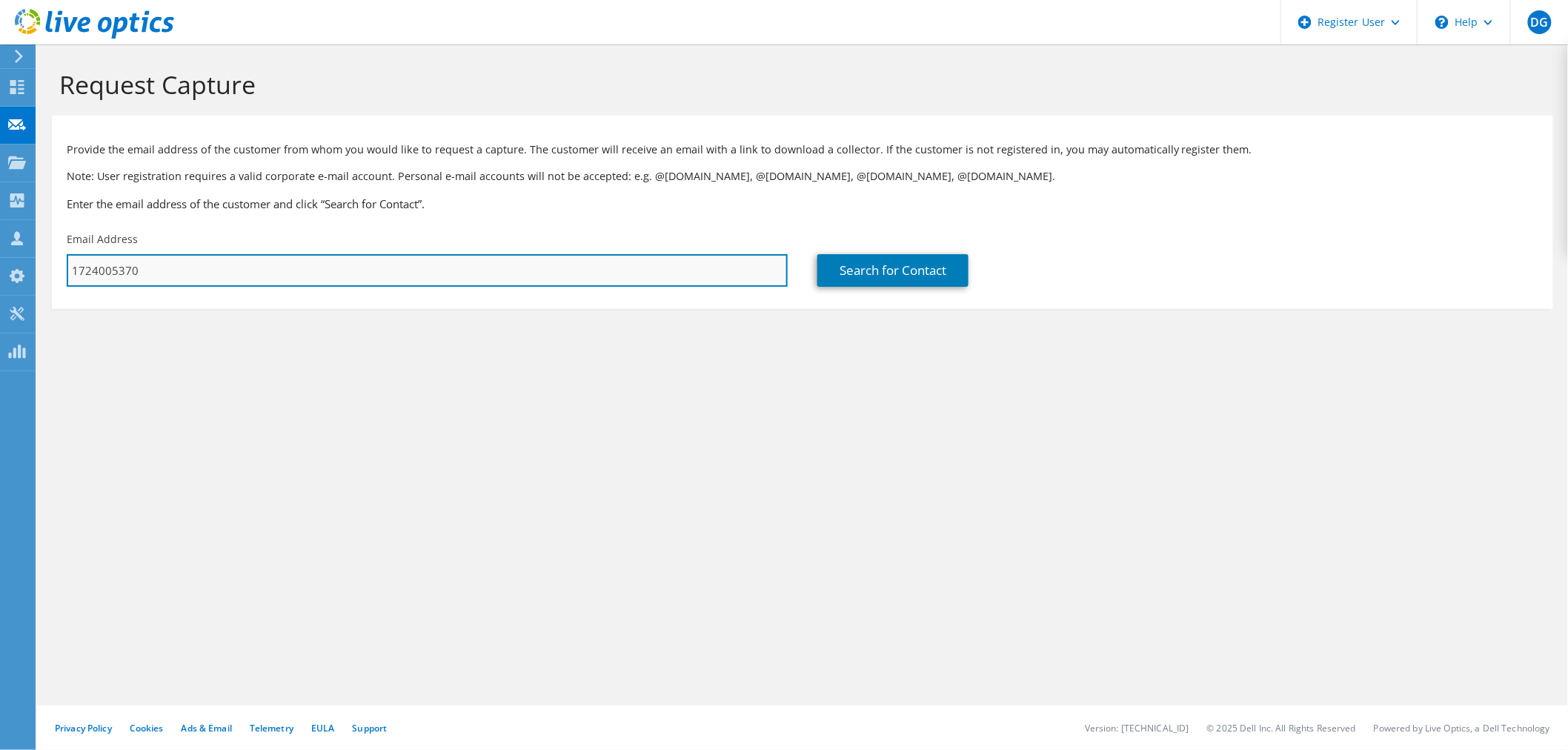
click at [563, 284] on input "1724005370" at bounding box center [428, 271] width 721 height 32
click at [480, 280] on input "text" at bounding box center [428, 271] width 721 height 32
paste input "claudio@beyondtech.com.br"
type input "claudio@beyondtech.com.br"
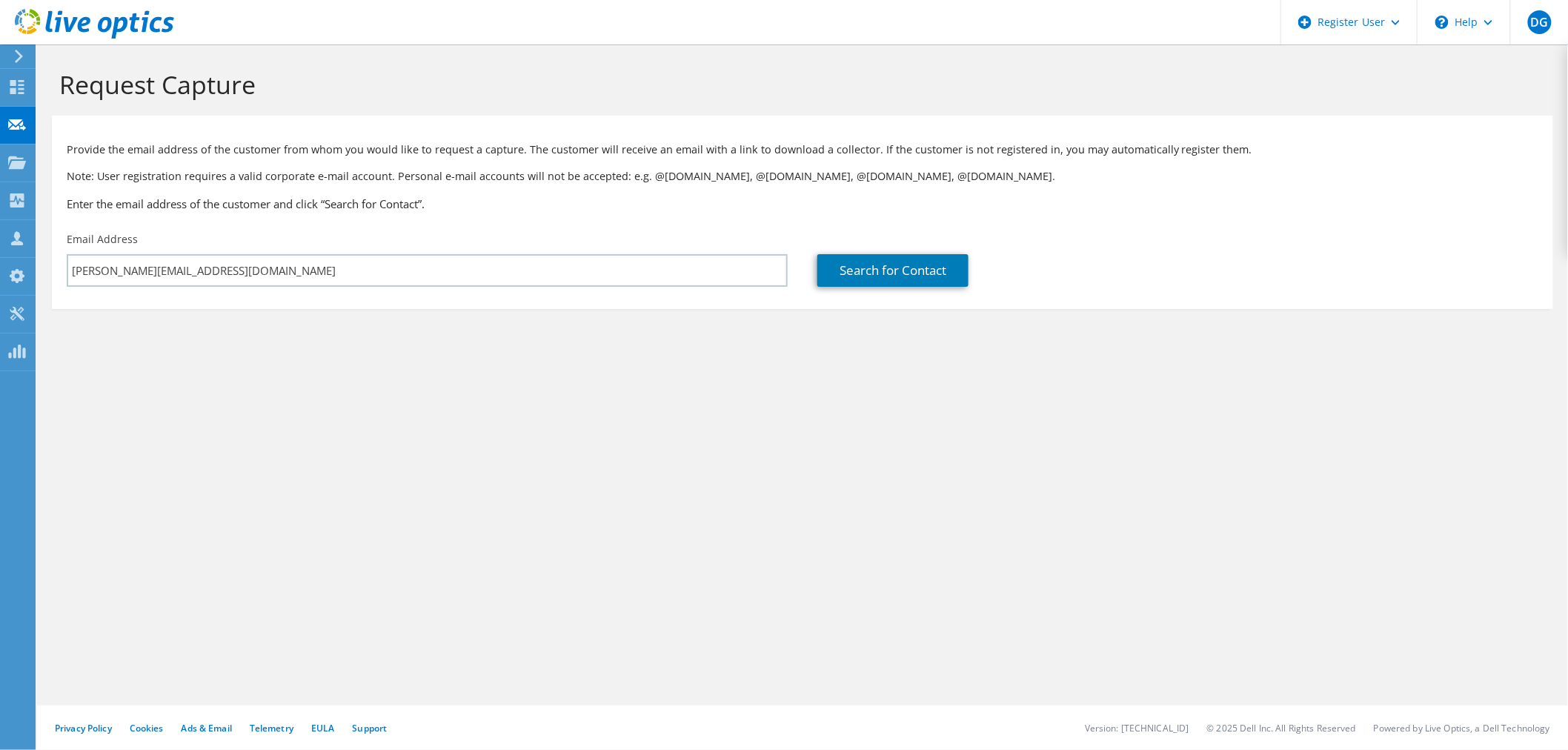
click at [634, 404] on div "Request Capture Provide the email address of the customer from whom you would l…" at bounding box center [802, 397] width 1530 height 705
click at [919, 245] on div "Search for Contact" at bounding box center [1177, 259] width 750 height 69
click at [918, 269] on link "Search for Contact" at bounding box center [893, 271] width 151 height 32
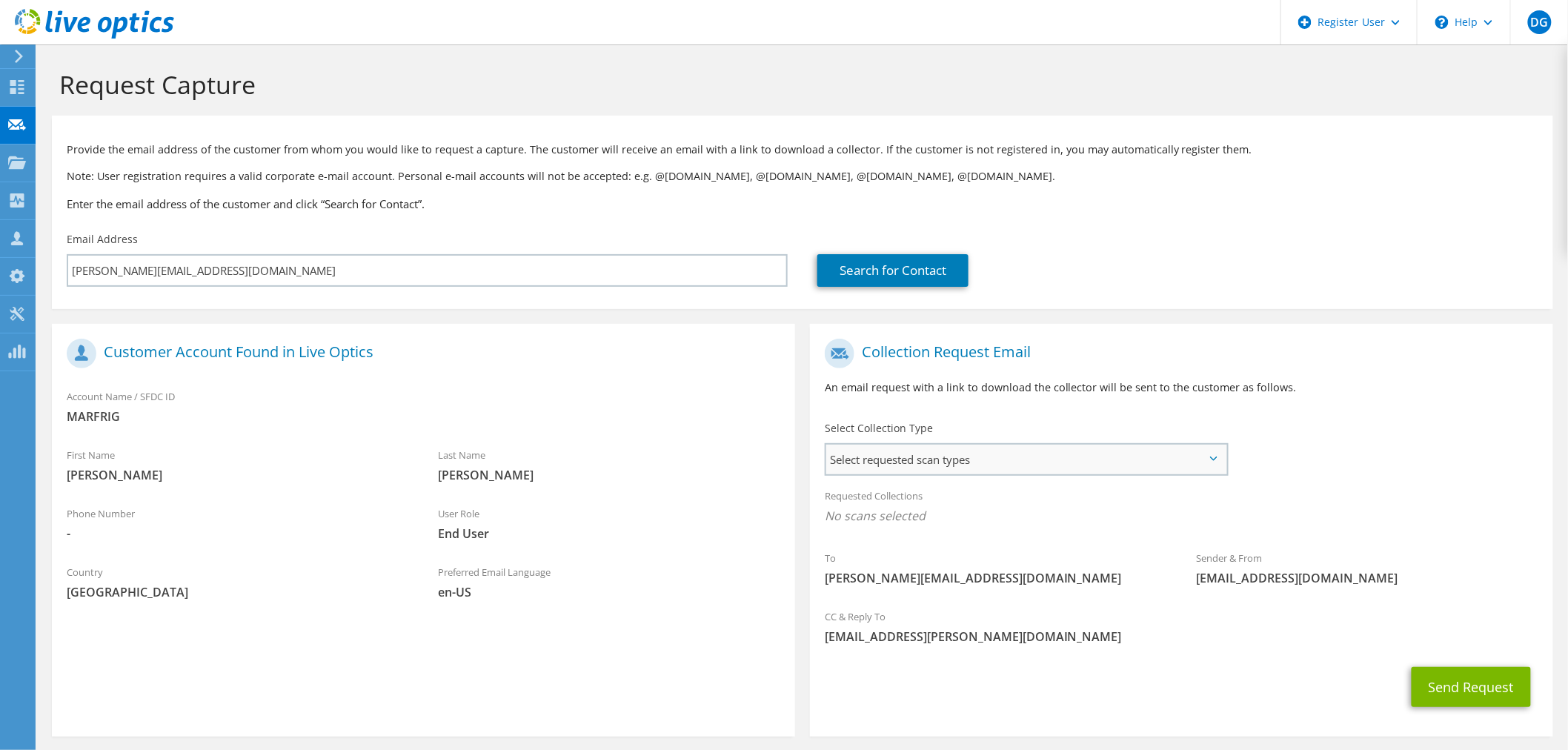
click at [1174, 451] on span "Select requested scan types" at bounding box center [1026, 459] width 400 height 29
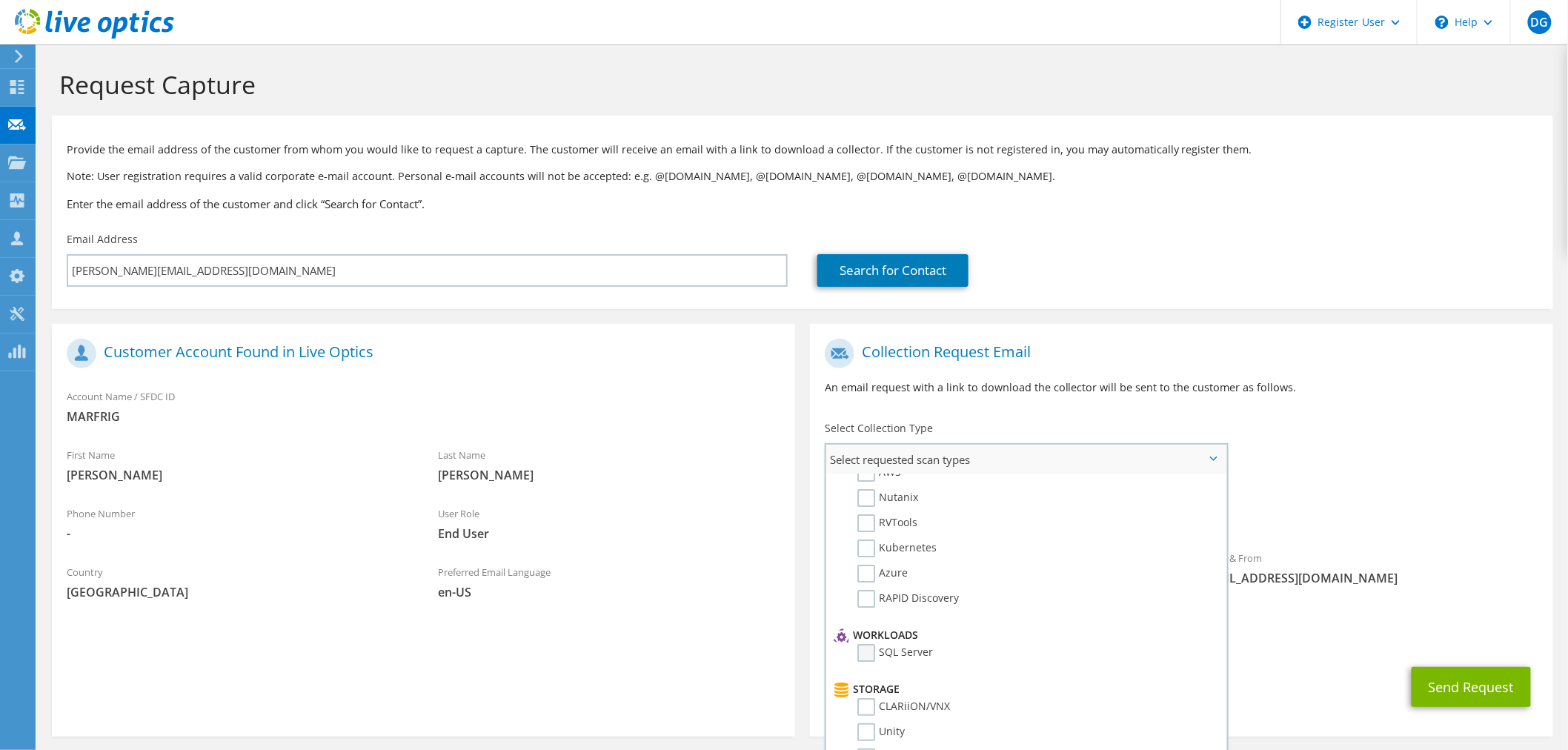
scroll to position [82, 0]
click at [860, 701] on label "Unity" at bounding box center [881, 707] width 48 height 18
click at [0, 0] on input "Unity" at bounding box center [0, 0] width 0 height 0
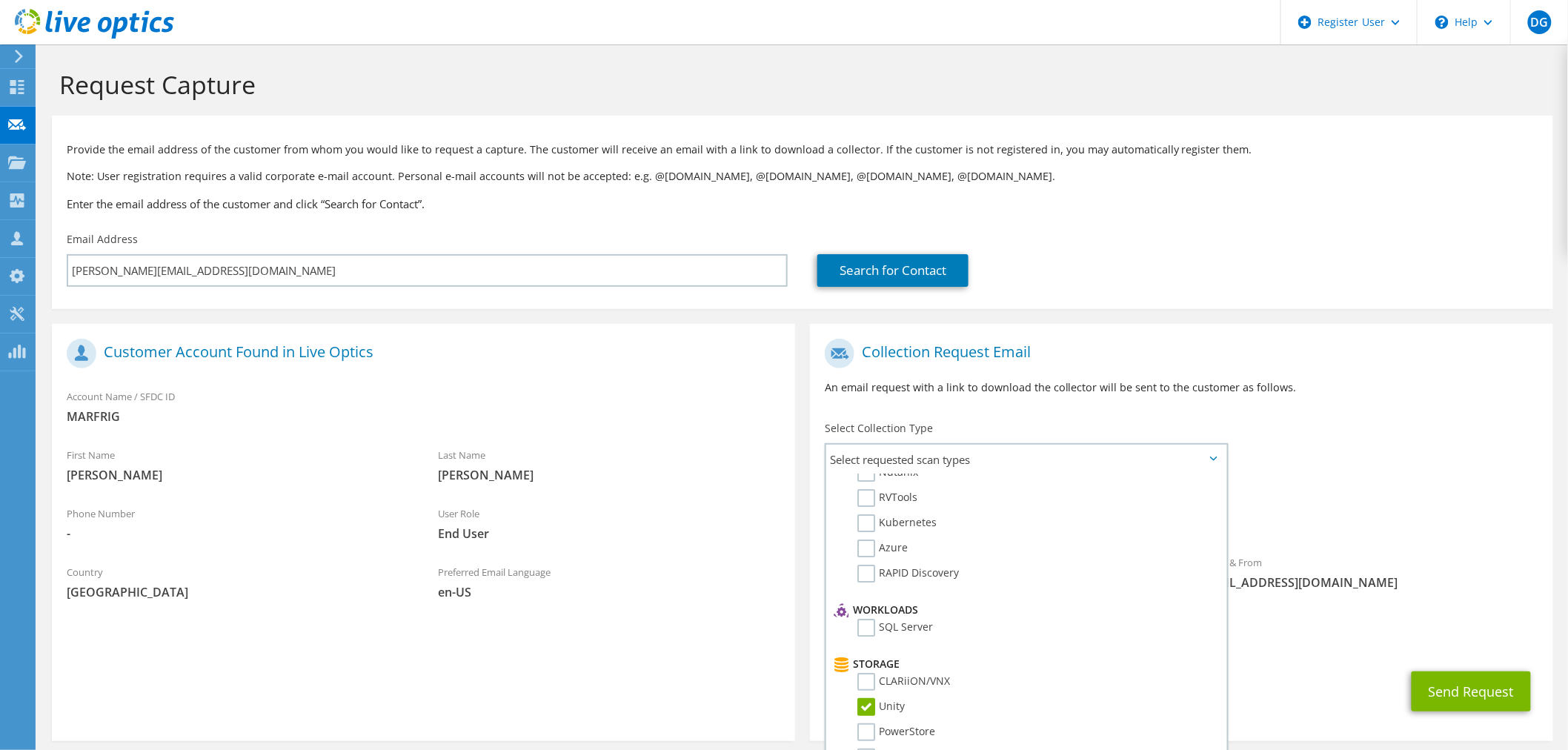
click at [1275, 697] on div "Send Request" at bounding box center [1181, 691] width 743 height 55
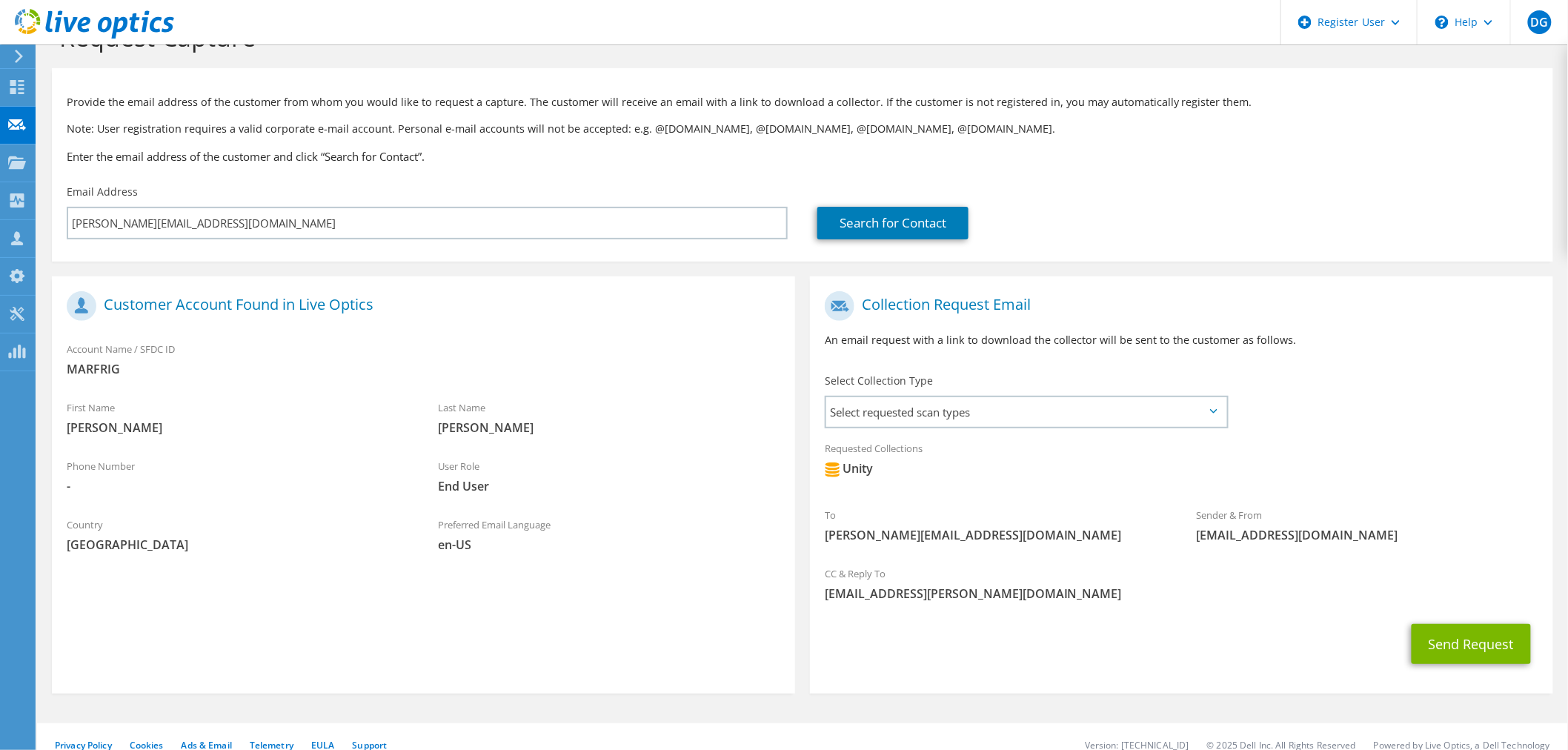
scroll to position [67, 0]
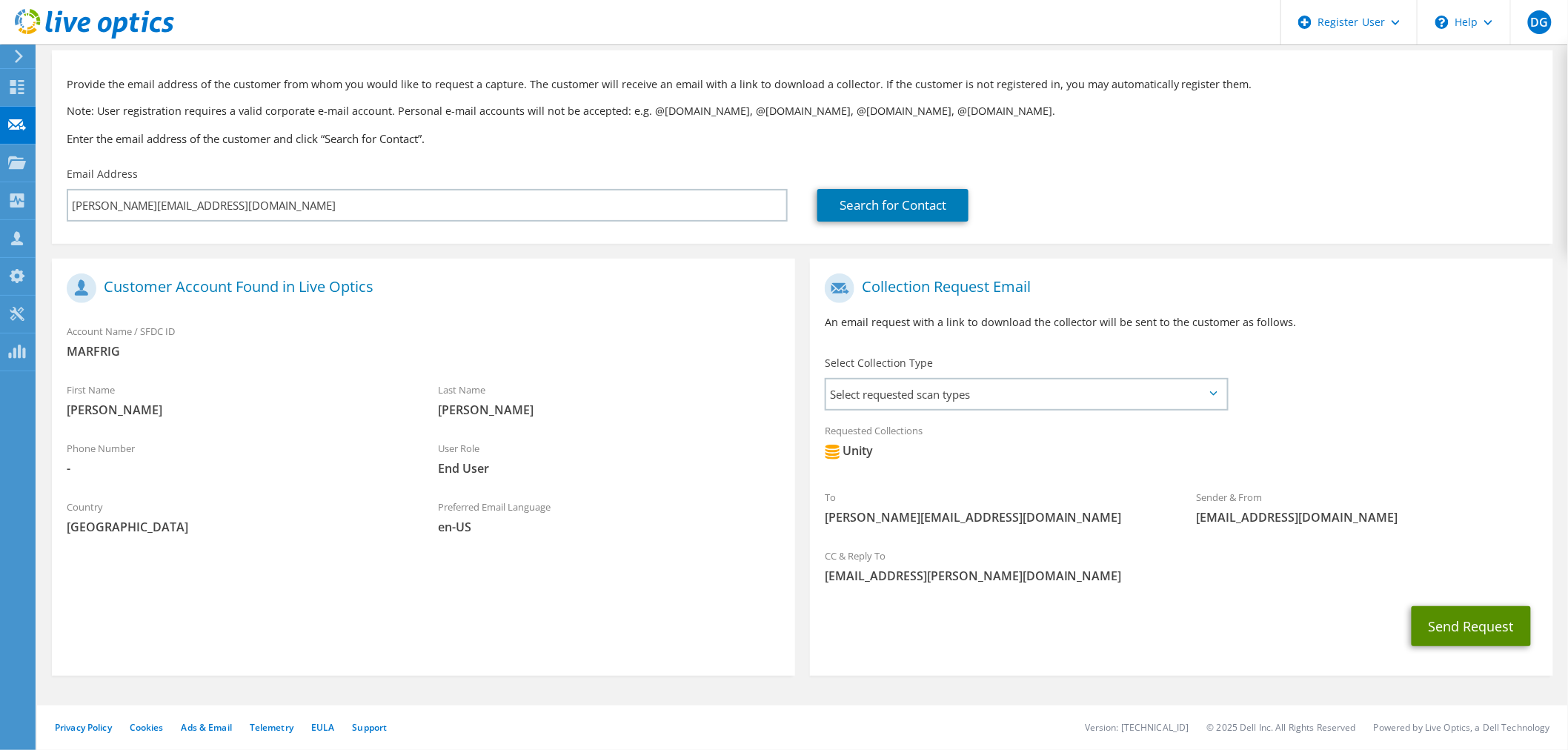
click at [1462, 639] on button "Send Request" at bounding box center [1471, 627] width 119 height 40
